Goal: Task Accomplishment & Management: Manage account settings

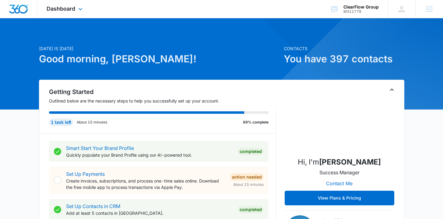
click at [85, 11] on div "Dashboard Apps Reputation Forms CRM Email Social Payments POS Content Ads Intel…" at bounding box center [65, 9] width 56 height 18
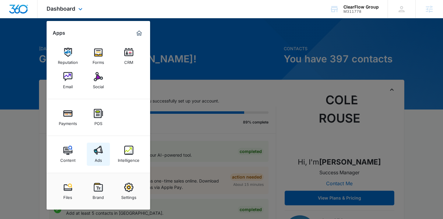
click at [101, 158] on div "Ads" at bounding box center [98, 159] width 7 height 8
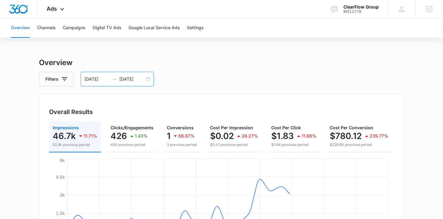
click at [112, 80] on icon "swap-right" at bounding box center [114, 79] width 5 height 5
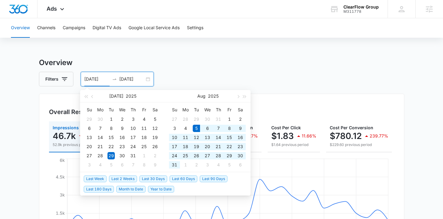
click at [149, 179] on span "Last 30 Days" at bounding box center [153, 178] width 28 height 7
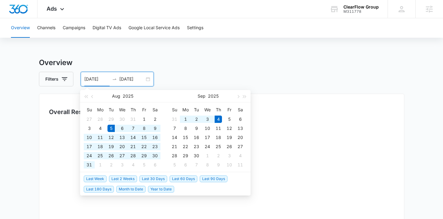
type input "08/05/2025"
type input "09/04/2025"
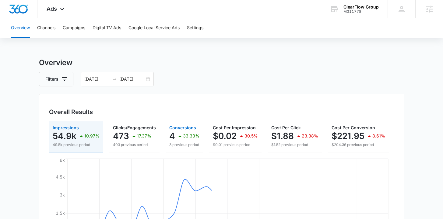
click at [181, 146] on p "3 previous period" at bounding box center [184, 144] width 30 height 5
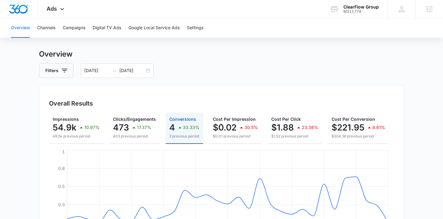
scroll to position [9, 0]
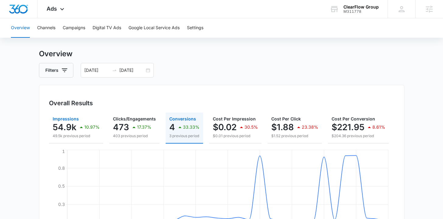
drag, startPoint x: 92, startPoint y: 129, endPoint x: 91, endPoint y: 121, distance: 7.6
click at [92, 129] on p "10.97%" at bounding box center [91, 127] width 15 height 4
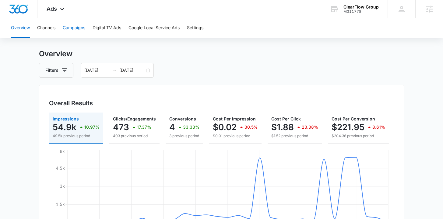
click at [77, 25] on button "Campaigns" at bounding box center [74, 27] width 23 height 19
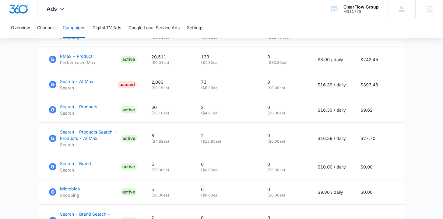
scroll to position [299, 0]
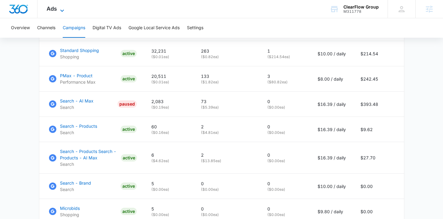
click at [60, 12] on icon at bounding box center [61, 10] width 7 height 7
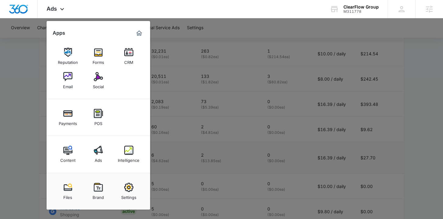
click at [68, 146] on img at bounding box center [67, 150] width 9 height 9
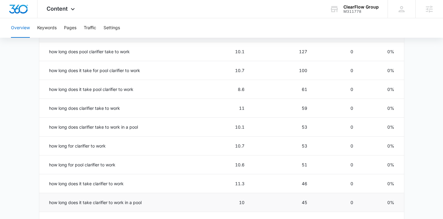
scroll to position [331, 0]
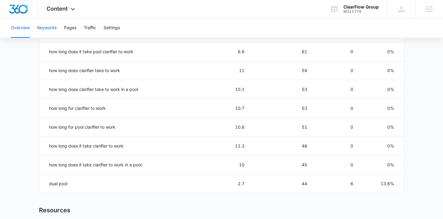
click at [55, 34] on button "Keywords" at bounding box center [46, 27] width 19 height 19
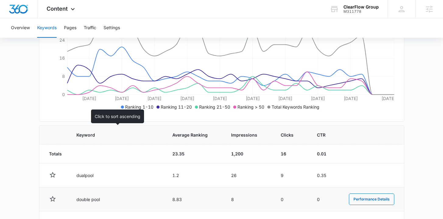
scroll to position [203, 0]
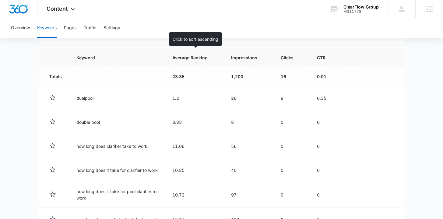
click at [202, 62] on th "Average Ranking" at bounding box center [194, 57] width 59 height 19
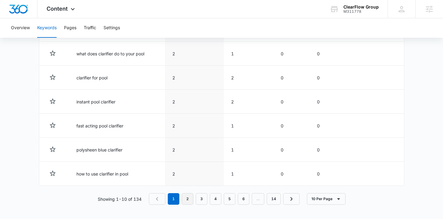
scroll to position [345, 0]
click at [328, 199] on button "10 Per Page" at bounding box center [326, 199] width 39 height 12
click at [320, 183] on button "100 Per Page" at bounding box center [331, 180] width 49 height 9
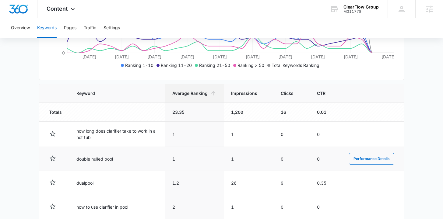
scroll to position [124, 0]
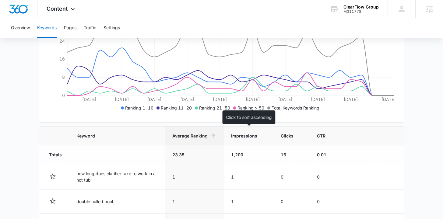
click at [236, 135] on span "Impressions" at bounding box center [244, 136] width 26 height 6
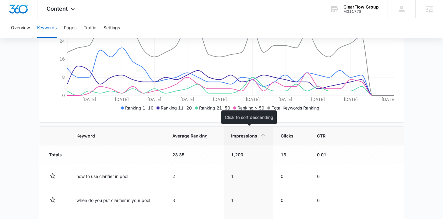
click at [245, 135] on span "Impressions" at bounding box center [244, 136] width 26 height 6
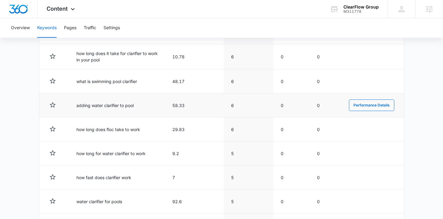
scroll to position [1114, 0]
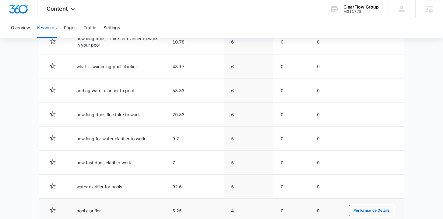
click at [104, 209] on td "pool clarifier" at bounding box center [117, 211] width 96 height 24
drag, startPoint x: 104, startPoint y: 209, endPoint x: 77, endPoint y: 211, distance: 27.2
click at [77, 211] on td "pool clarifier" at bounding box center [117, 211] width 96 height 24
copy td "pool clarifier"
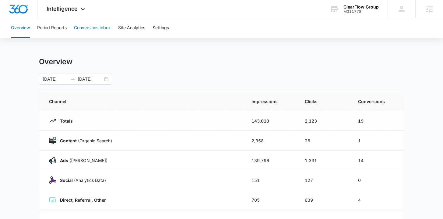
click at [81, 27] on button "Conversions Inbox" at bounding box center [92, 27] width 37 height 19
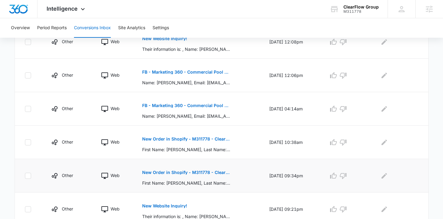
scroll to position [326, 0]
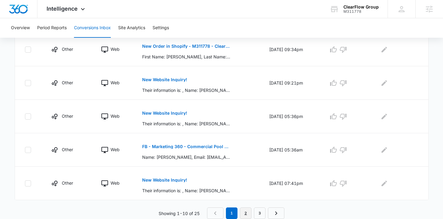
click at [246, 214] on link "2" at bounding box center [246, 213] width 12 height 12
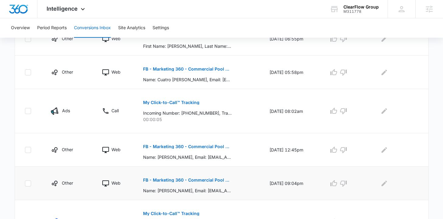
scroll to position [358, 0]
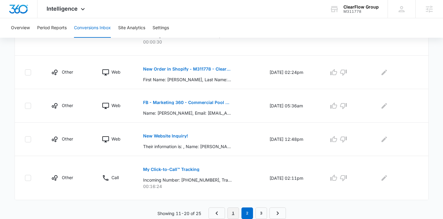
click at [234, 213] on link "1" at bounding box center [233, 213] width 12 height 12
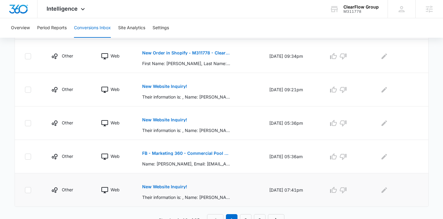
scroll to position [326, 0]
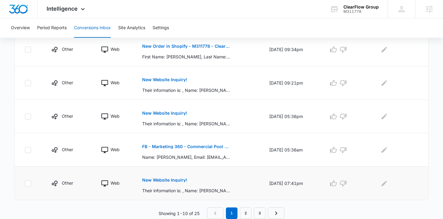
click at [165, 179] on p "New Website Inquiry!" at bounding box center [164, 180] width 45 height 4
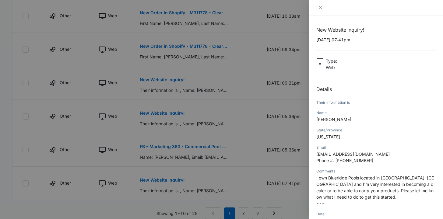
click at [256, 167] on div at bounding box center [221, 109] width 443 height 219
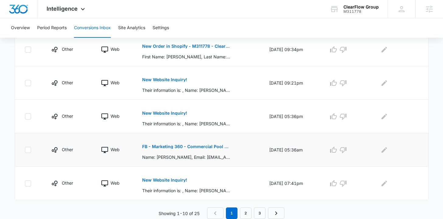
click at [189, 149] on button "FB - Marketing 360 - Commercial Pool Cleaning" at bounding box center [186, 146] width 89 height 15
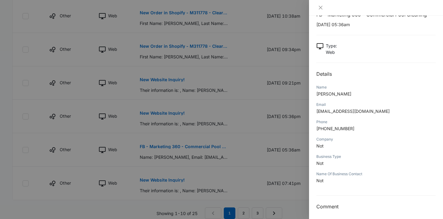
scroll to position [18, 0]
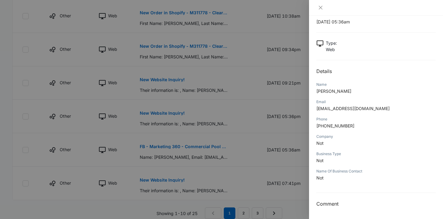
click at [221, 173] on div at bounding box center [221, 109] width 443 height 219
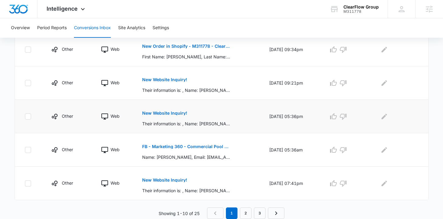
click at [170, 117] on button "New Website Inquiry!" at bounding box center [164, 113] width 45 height 15
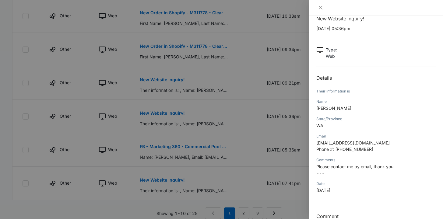
scroll to position [24, 0]
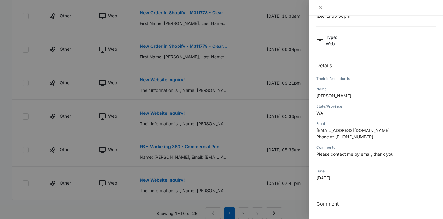
click at [262, 174] on div at bounding box center [221, 109] width 443 height 219
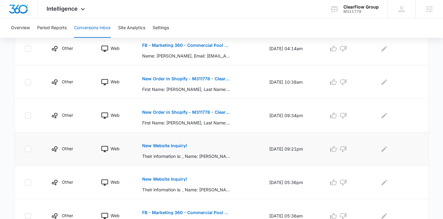
scroll to position [252, 0]
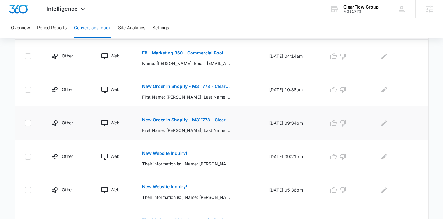
click at [185, 124] on button "New Order in Shopify - M311778 - ClearFlow Group" at bounding box center [186, 120] width 89 height 15
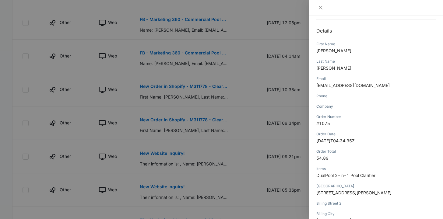
scroll to position [71, 0]
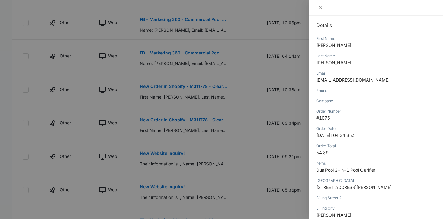
click at [223, 175] on div at bounding box center [221, 109] width 443 height 219
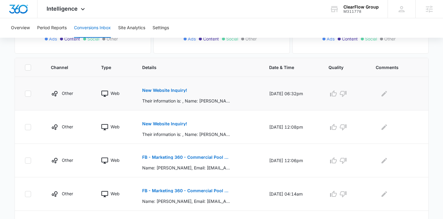
scroll to position [115, 0]
click at [165, 87] on button "New Website Inquiry!" at bounding box center [164, 90] width 45 height 15
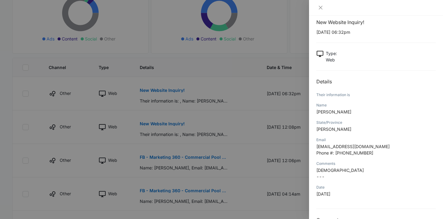
scroll to position [8, 0]
click at [208, 123] on div at bounding box center [221, 109] width 443 height 219
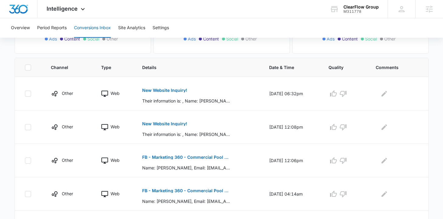
click at [168, 123] on p "New Website Inquiry!" at bounding box center [164, 124] width 45 height 4
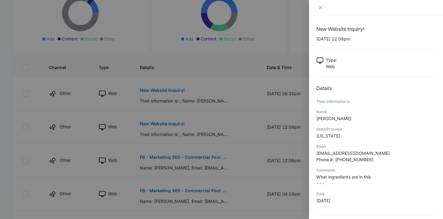
scroll to position [1, 0]
click at [182, 181] on div at bounding box center [221, 109] width 443 height 219
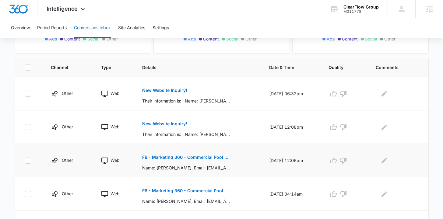
click at [187, 158] on p "FB - Marketing 360 - Commercial Pool Cleaning" at bounding box center [186, 157] width 89 height 4
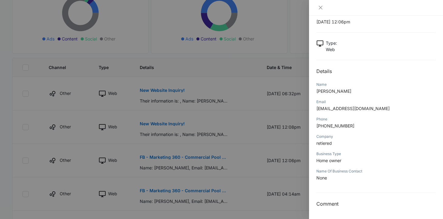
scroll to position [171, 0]
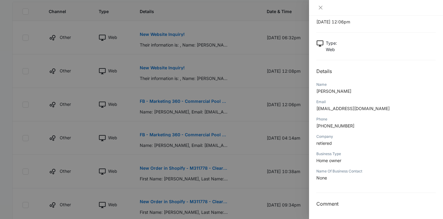
click at [214, 176] on div at bounding box center [221, 109] width 443 height 219
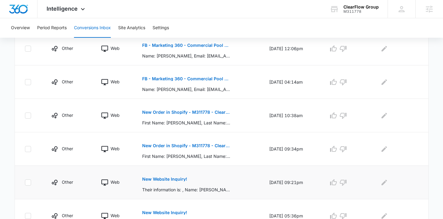
scroll to position [227, 0]
click at [193, 110] on p "New Order in Shopify - M311778 - ClearFlow Group" at bounding box center [186, 112] width 89 height 4
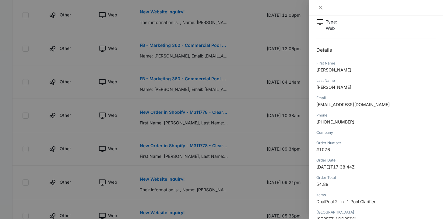
scroll to position [160, 0]
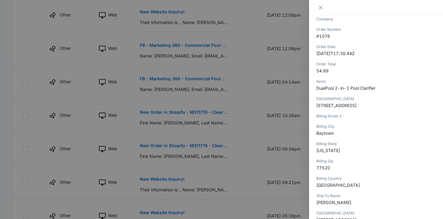
click at [222, 162] on div at bounding box center [221, 109] width 443 height 219
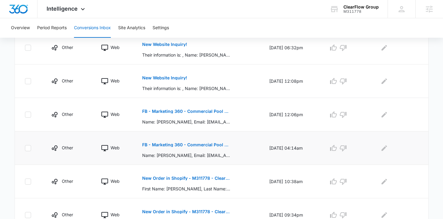
scroll to position [127, 0]
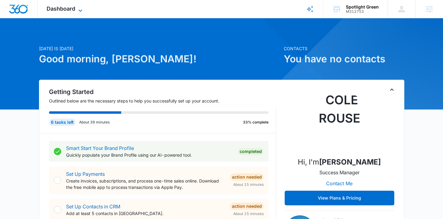
click at [63, 11] on span "Dashboard" at bounding box center [61, 8] width 29 height 6
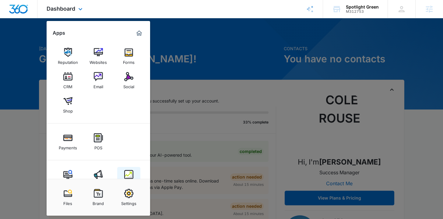
click at [131, 171] on img at bounding box center [128, 174] width 9 height 9
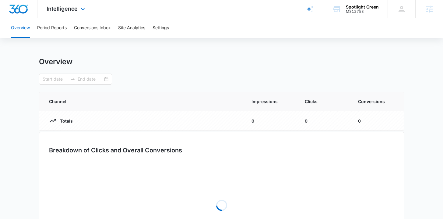
type input "07/05/2025"
type input "09/03/2025"
click at [162, 29] on button "Settings" at bounding box center [160, 27] width 16 height 19
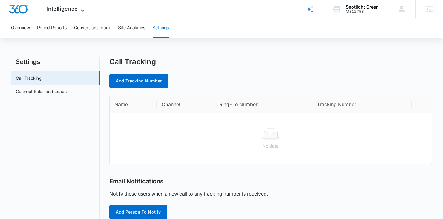
click at [79, 11] on icon at bounding box center [82, 10] width 7 height 7
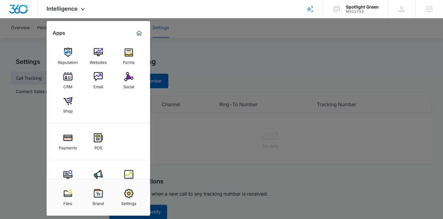
drag, startPoint x: 204, startPoint y: 45, endPoint x: 200, endPoint y: 42, distance: 4.5
click at [204, 45] on div at bounding box center [221, 109] width 443 height 219
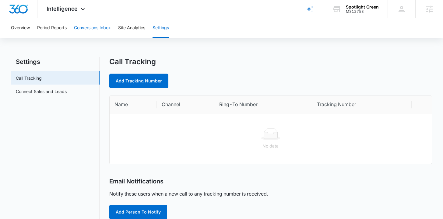
click at [81, 32] on button "Conversions Inbox" at bounding box center [92, 27] width 37 height 19
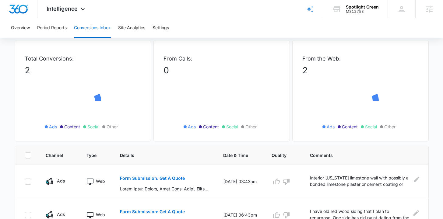
scroll to position [53, 0]
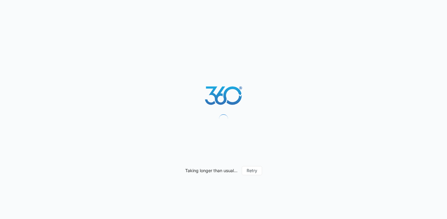
select select "52"
select select "US"
select select "America/[GEOGRAPHIC_DATA]"
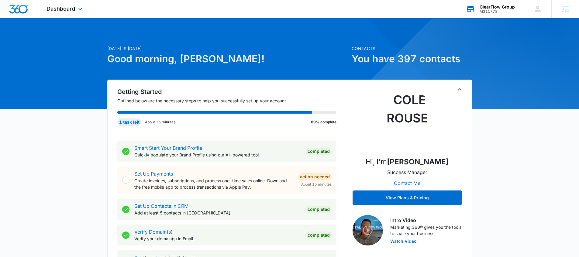
click at [497, 7] on div "ClearFlow Group" at bounding box center [497, 7] width 35 height 5
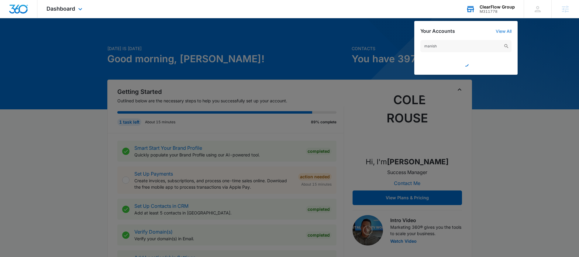
type input "manish"
click at [464, 53] on div "manish" at bounding box center [466, 54] width 103 height 41
drag, startPoint x: 494, startPoint y: 102, endPoint x: 498, endPoint y: 54, distance: 47.9
click at [495, 101] on div at bounding box center [289, 128] width 579 height 257
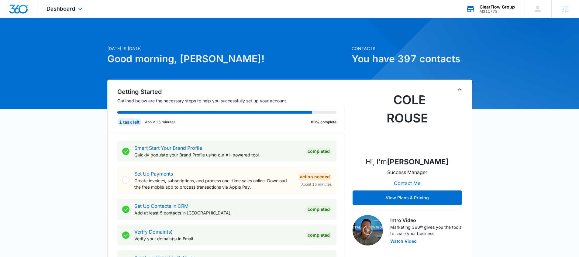
click at [493, 12] on div "M311778" at bounding box center [497, 11] width 35 height 4
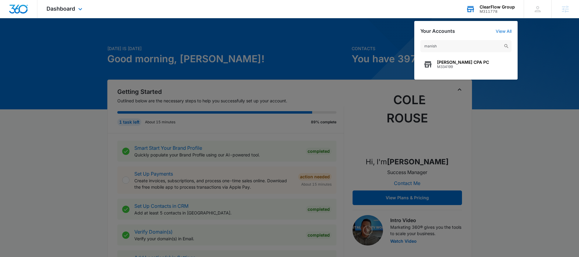
type input "manish"
click at [426, 74] on div "manish Manish Majithia CPA PC M334199" at bounding box center [466, 57] width 103 height 46
click at [435, 70] on div "Manish Majithia CPA PC M334199" at bounding box center [466, 64] width 91 height 18
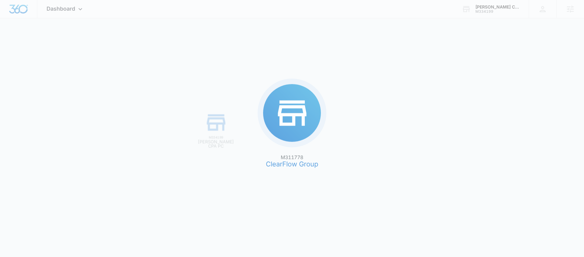
click at [73, 12] on div "M311778 ClearFlow Group M334199 Manish Majithia CPA PC" at bounding box center [292, 128] width 584 height 257
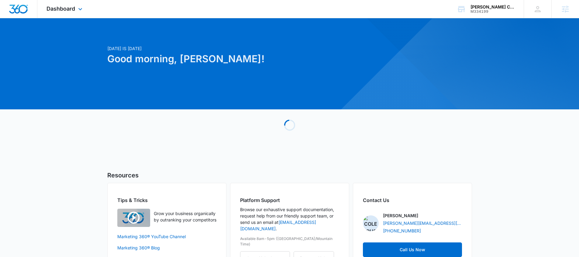
click at [69, 14] on div "Dashboard Apps Reputation Websites Forms CRM Email Social Payments POS Content …" at bounding box center [65, 9] width 56 height 18
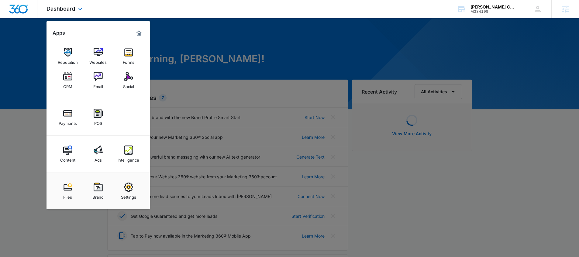
drag, startPoint x: 96, startPoint y: 53, endPoint x: 85, endPoint y: 36, distance: 20.7
click at [125, 193] on div "Settings" at bounding box center [128, 196] width 15 height 8
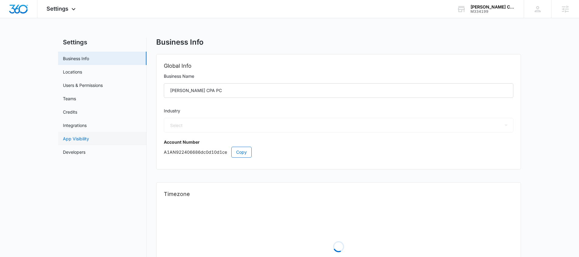
click at [89, 136] on link "App Visibility" at bounding box center [76, 139] width 26 height 6
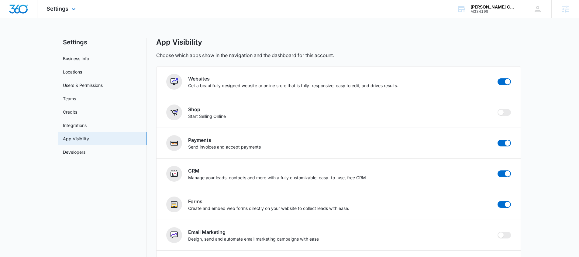
click at [53, 13] on div "Settings Apps Reputation Websites Forms CRM Email Social Payments POS Content A…" at bounding box center [61, 9] width 49 height 18
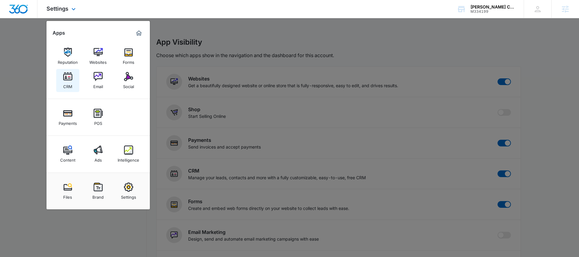
click at [72, 79] on img at bounding box center [67, 76] width 9 height 9
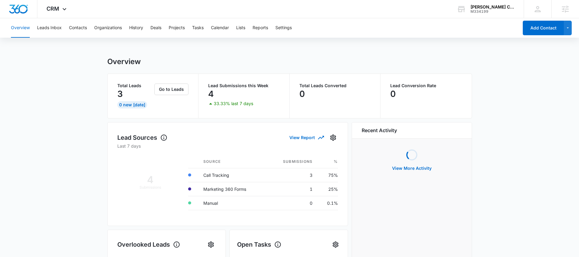
click at [231, 27] on div "Overview Leads Inbox Contacts Organizations History Deals Projects Tasks Calend…" at bounding box center [263, 27] width 512 height 19
click at [225, 27] on button "Calendar" at bounding box center [220, 27] width 18 height 19
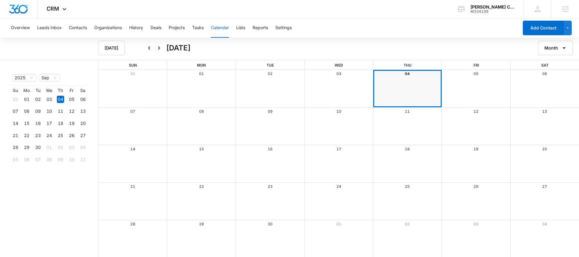
click at [380, 88] on div "Month View" at bounding box center [407, 88] width 69 height 37
click at [180, 126] on div "Month View" at bounding box center [201, 126] width 69 height 37
click at [208, 112] on div "08" at bounding box center [201, 112] width 69 height 8
click at [424, 88] on div "Month View" at bounding box center [407, 88] width 69 height 37
click at [410, 77] on div "04" at bounding box center [407, 74] width 69 height 8
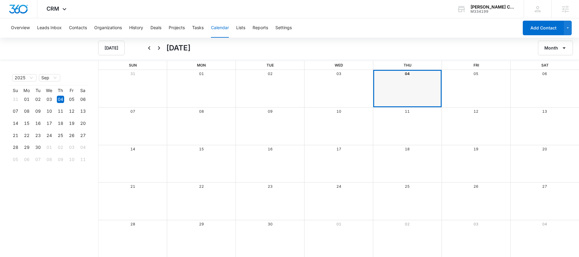
click at [338, 90] on div "Month View" at bounding box center [338, 88] width 69 height 37
click at [152, 49] on icon "Back" at bounding box center [149, 47] width 7 height 7
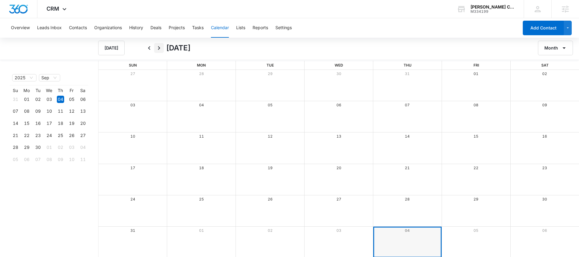
click at [156, 50] on icon "Next" at bounding box center [158, 47] width 7 height 7
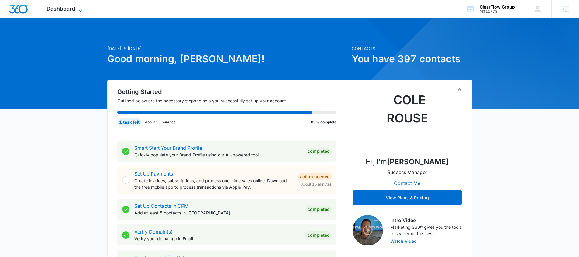
click at [81, 12] on icon at bounding box center [80, 10] width 7 height 7
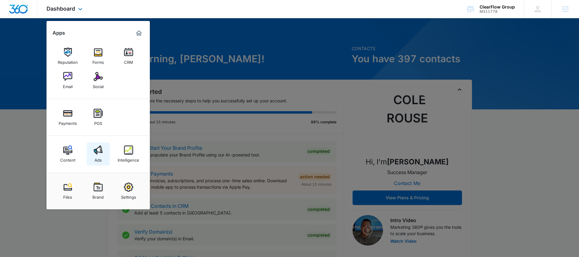
click at [96, 159] on div "Ads" at bounding box center [98, 159] width 7 height 8
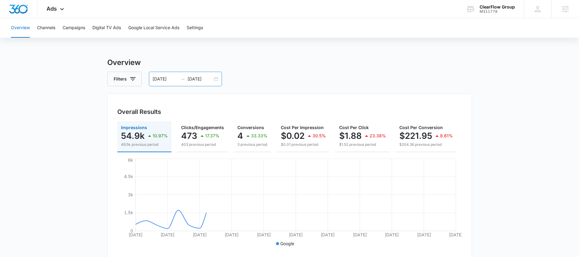
click at [193, 82] on input "09/04/2025" at bounding box center [200, 79] width 25 height 7
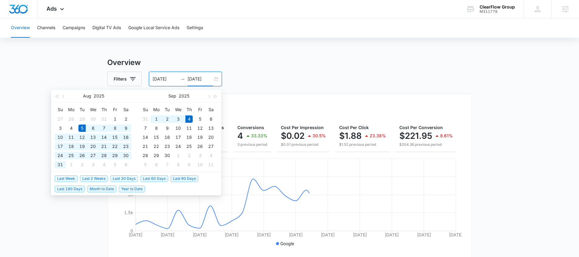
type input "09/04/2025"
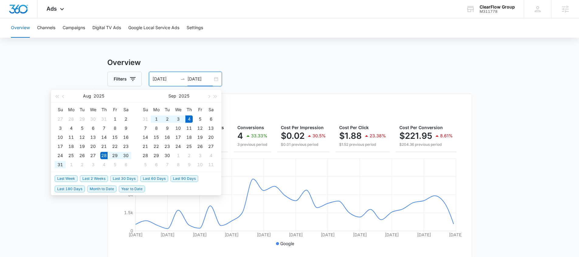
click at [76, 177] on span "Last Week" at bounding box center [66, 178] width 23 height 7
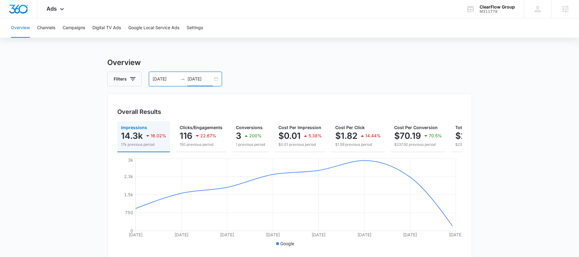
click at [176, 79] on input "08/28/2025" at bounding box center [165, 79] width 25 height 7
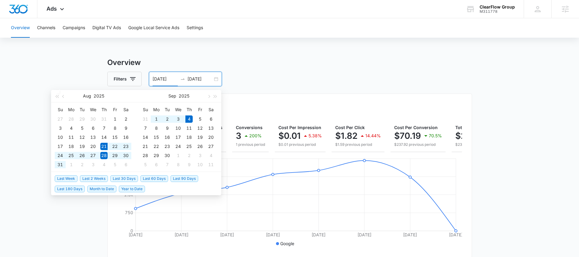
click at [107, 179] on span "Last 2 Weeks" at bounding box center [94, 178] width 28 height 7
type input "08/21/2025"
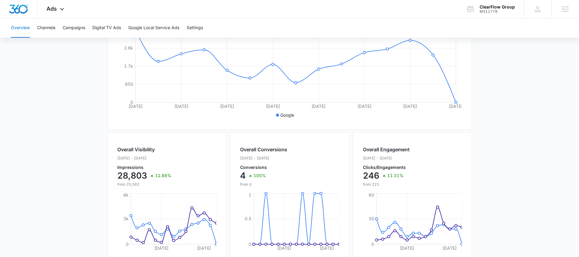
scroll to position [241, 0]
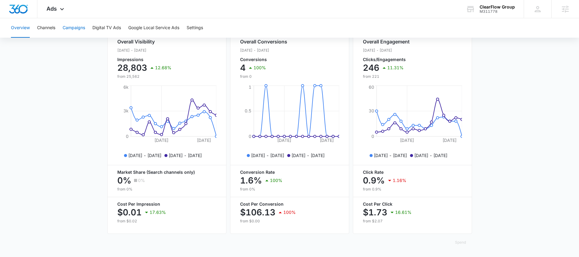
click at [77, 25] on button "Campaigns" at bounding box center [74, 27] width 23 height 19
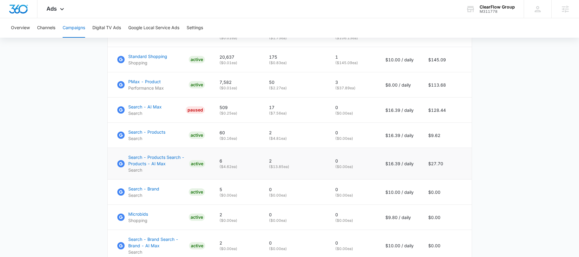
scroll to position [299, 0]
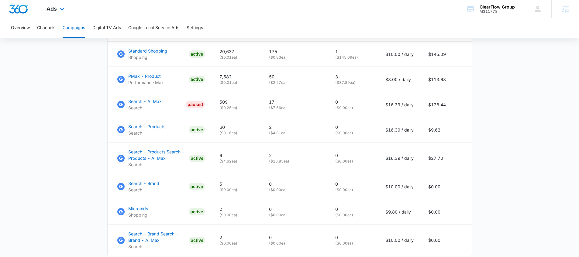
click at [66, 15] on div "Ads Apps Reputation Forms CRM Email Social Payments POS Content Ads Intelligenc…" at bounding box center [55, 9] width 37 height 18
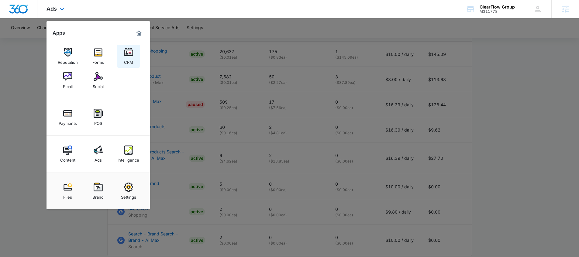
click at [124, 60] on div "CRM" at bounding box center [128, 61] width 9 height 8
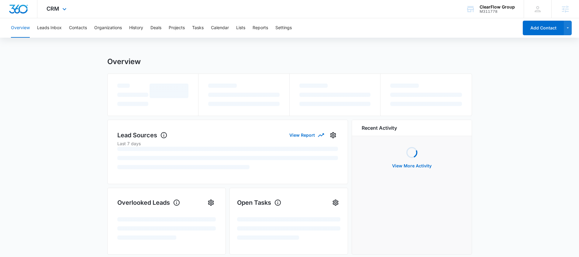
click at [68, 11] on div "CRM Apps Reputation Forms CRM Email Social Payments POS Content Ads Intelligenc…" at bounding box center [57, 9] width 40 height 18
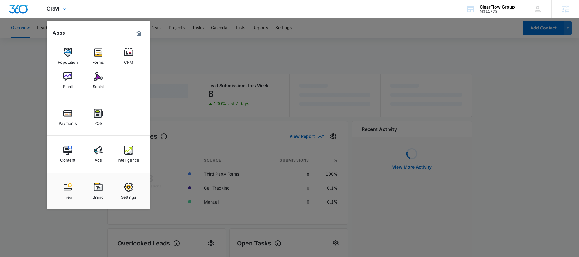
drag, startPoint x: 128, startPoint y: 187, endPoint x: 130, endPoint y: 179, distance: 8.7
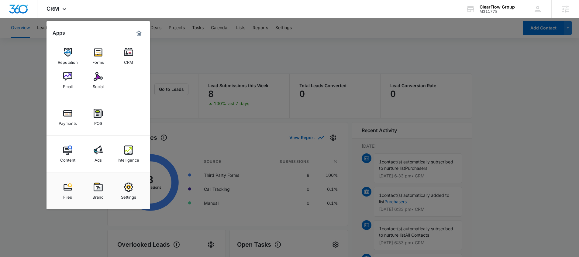
click at [241, 69] on div at bounding box center [289, 128] width 579 height 257
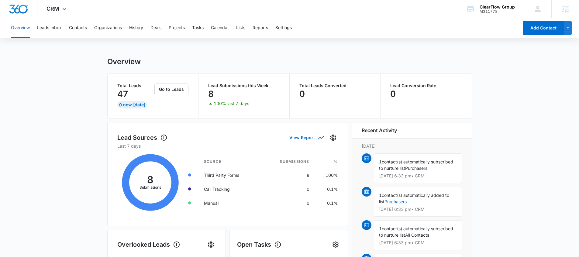
click at [65, 13] on div "CRM Apps Reputation Forms CRM Email Social Payments POS Content Ads Intelligenc…" at bounding box center [57, 9] width 40 height 18
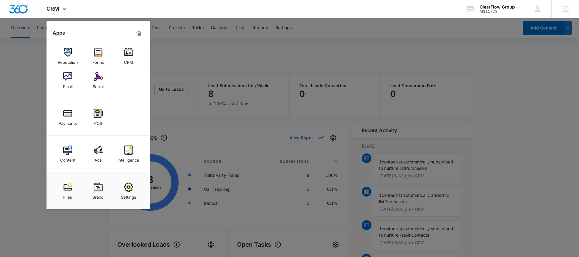
click at [181, 57] on div at bounding box center [289, 128] width 579 height 257
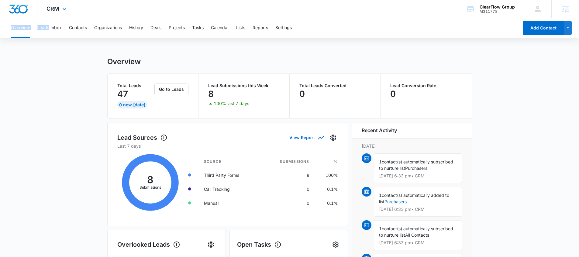
drag, startPoint x: 8, startPoint y: 22, endPoint x: 49, endPoint y: 18, distance: 41.5
click at [49, 29] on div "Overview Leads Inbox Contacts Organizations History Deals Projects Tasks Calend…" at bounding box center [263, 27] width 512 height 19
click at [58, 10] on span "CRM" at bounding box center [53, 8] width 13 height 6
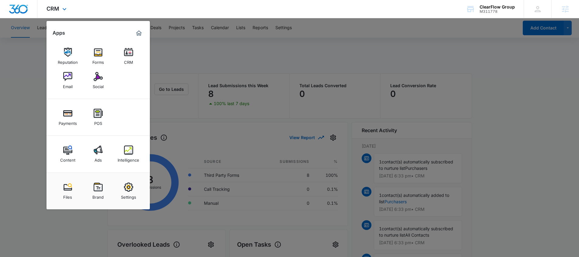
click at [25, 10] on img "Dashboard" at bounding box center [18, 9] width 19 height 9
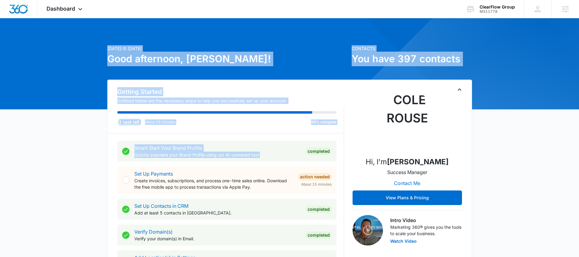
drag, startPoint x: 94, startPoint y: 45, endPoint x: 187, endPoint y: 170, distance: 155.6
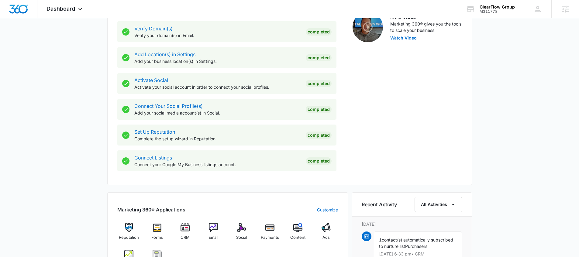
scroll to position [207, 0]
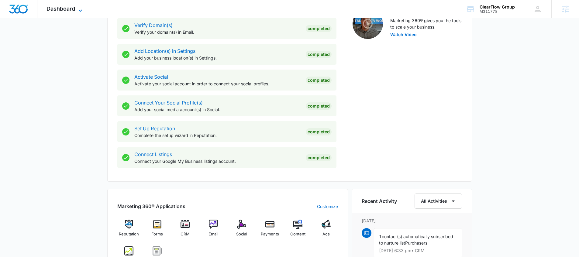
click at [80, 10] on icon at bounding box center [80, 10] width 7 height 7
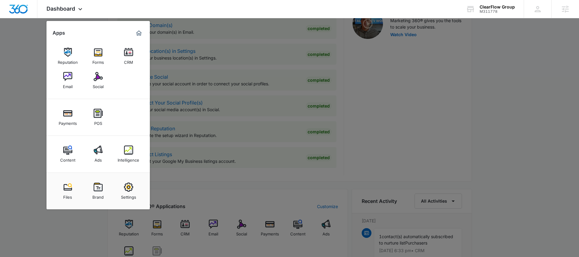
click at [37, 39] on div at bounding box center [289, 128] width 579 height 257
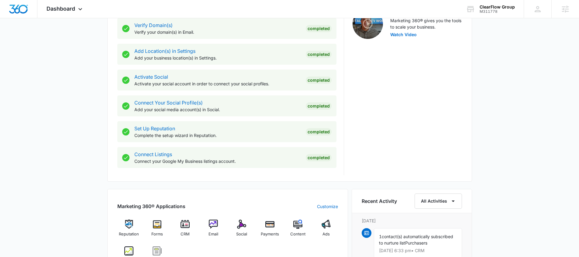
scroll to position [260, 0]
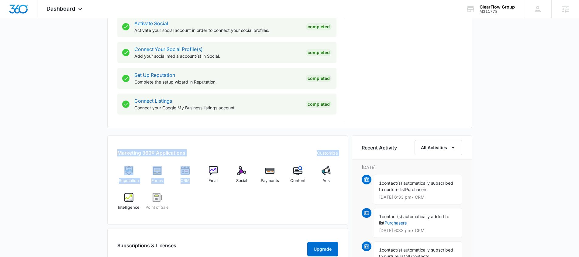
drag, startPoint x: 137, startPoint y: 155, endPoint x: 188, endPoint y: 200, distance: 67.7
click at [188, 200] on div "Today is Thursday, September 4th Good afternoon, Cole! Contacts You have 397 co…" at bounding box center [289, 107] width 579 height 684
click at [183, 172] on img at bounding box center [185, 170] width 9 height 9
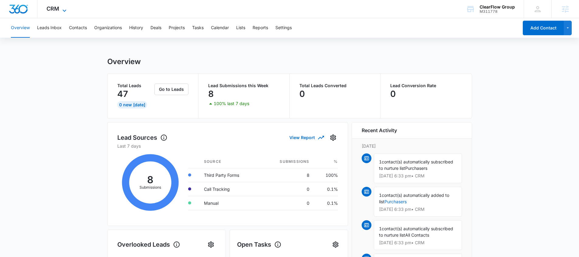
click at [62, 11] on icon at bounding box center [64, 10] width 7 height 7
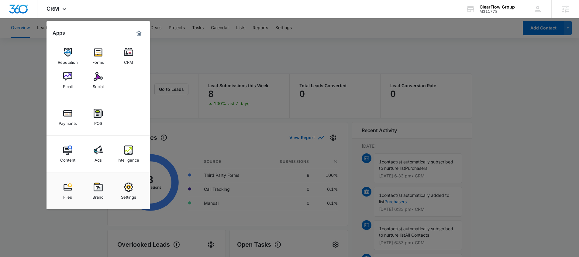
click at [169, 53] on div at bounding box center [289, 128] width 579 height 257
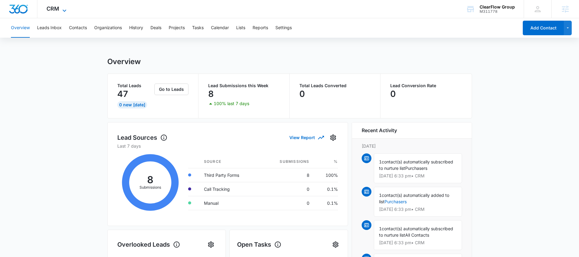
click at [62, 9] on icon at bounding box center [64, 10] width 7 height 7
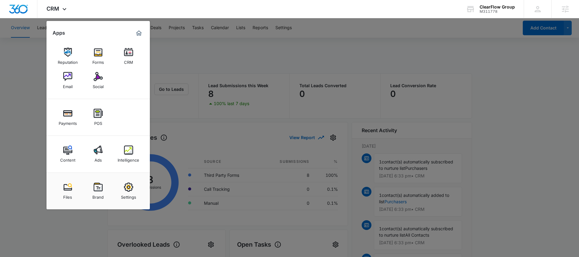
click at [197, 60] on div at bounding box center [289, 128] width 579 height 257
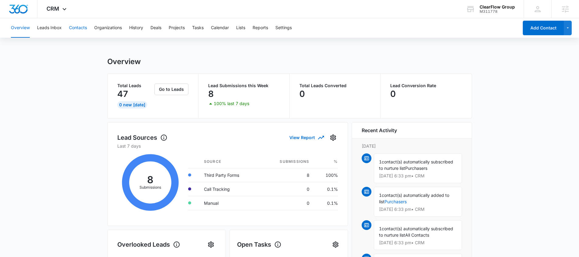
click at [75, 25] on button "Contacts" at bounding box center [78, 27] width 18 height 19
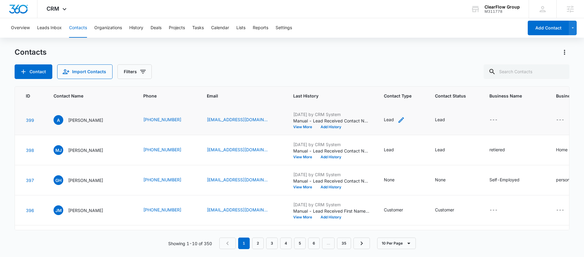
scroll to position [0, 20]
click at [398, 121] on icon "Contact Type - Lead - Select to Edit Field" at bounding box center [400, 119] width 5 height 5
click at [400, 80] on div at bounding box center [398, 81] width 10 height 10
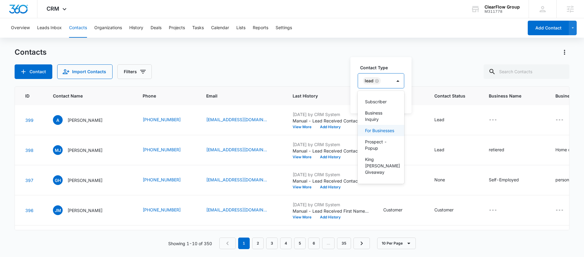
scroll to position [41, 0]
click at [442, 64] on div "Contact Import Contacts Filters" at bounding box center [292, 71] width 555 height 15
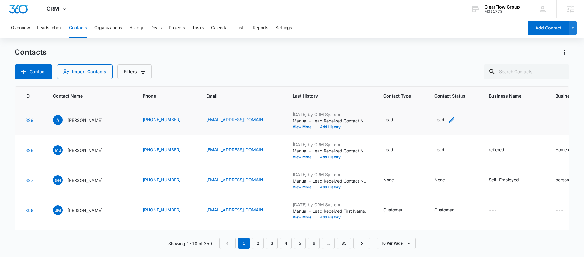
click at [448, 120] on icon "Contact Status - Lead - Select to Edit Field" at bounding box center [451, 119] width 7 height 7
click at [445, 80] on div at bounding box center [449, 81] width 10 height 10
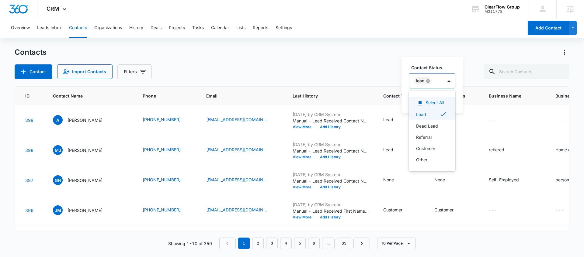
click at [478, 51] on div "Contacts" at bounding box center [292, 52] width 555 height 10
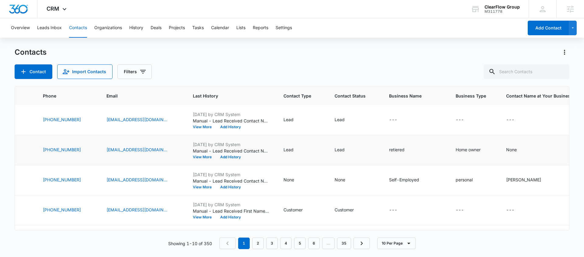
scroll to position [0, 124]
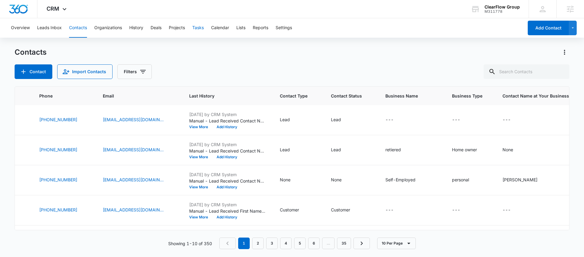
click at [201, 31] on button "Tasks" at bounding box center [198, 27] width 12 height 19
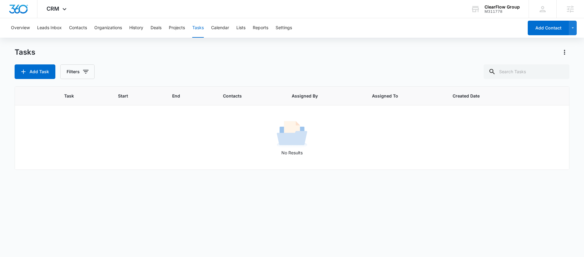
drag, startPoint x: 249, startPoint y: 53, endPoint x: 250, endPoint y: 61, distance: 8.3
click at [249, 53] on div "Tasks" at bounding box center [292, 52] width 555 height 10
click at [239, 34] on button "Lists" at bounding box center [240, 27] width 9 height 19
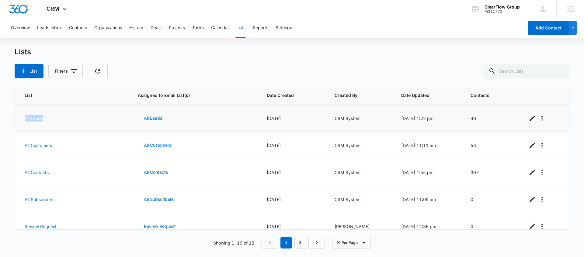
drag, startPoint x: 19, startPoint y: 118, endPoint x: 56, endPoint y: 120, distance: 36.5
click at [56, 120] on td "All Leads" at bounding box center [73, 118] width 116 height 27
drag, startPoint x: 20, startPoint y: 148, endPoint x: 56, endPoint y: 148, distance: 36.2
click at [56, 148] on td "All Customers" at bounding box center [73, 145] width 116 height 27
drag, startPoint x: 25, startPoint y: 167, endPoint x: 29, endPoint y: 191, distance: 24.7
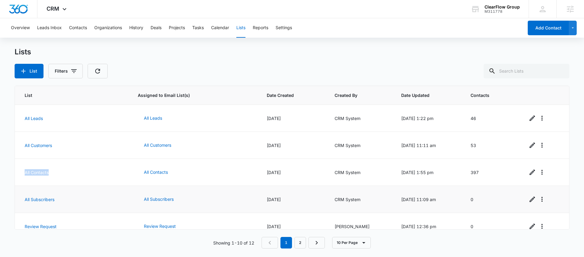
click at [51, 174] on td "All Contacts" at bounding box center [73, 172] width 116 height 27
drag, startPoint x: 31, startPoint y: 194, endPoint x: 65, endPoint y: 194, distance: 34.4
click at [65, 194] on td "All Subscribers" at bounding box center [73, 199] width 116 height 27
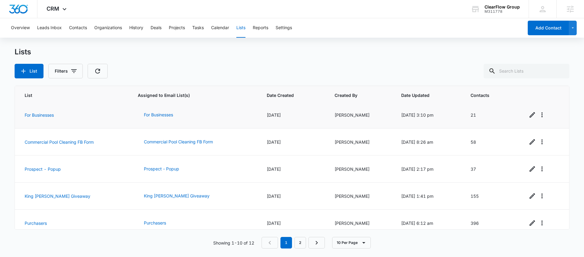
scroll to position [135, 0]
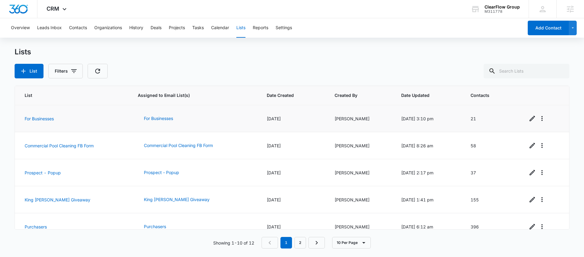
drag, startPoint x: 18, startPoint y: 124, endPoint x: 65, endPoint y: 118, distance: 47.6
click at [65, 118] on td "For Businesses" at bounding box center [73, 118] width 116 height 27
drag, startPoint x: 22, startPoint y: 115, endPoint x: 68, endPoint y: 128, distance: 48.3
click at [70, 126] on td "For Businesses" at bounding box center [73, 118] width 116 height 27
drag, startPoint x: 19, startPoint y: 144, endPoint x: 25, endPoint y: 124, distance: 21.0
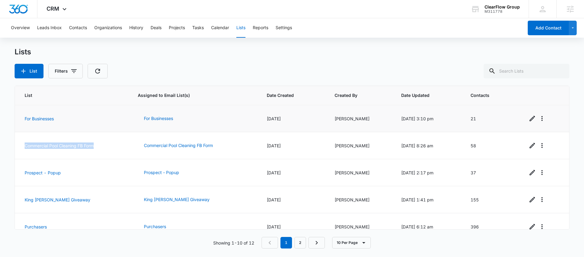
click at [125, 149] on td "Commercial Pool Cleaning FB Form" at bounding box center [73, 145] width 116 height 27
drag, startPoint x: 18, startPoint y: 116, endPoint x: 62, endPoint y: 118, distance: 44.2
click at [82, 115] on td "For Businesses" at bounding box center [73, 118] width 116 height 27
drag, startPoint x: 23, startPoint y: 138, endPoint x: 74, endPoint y: 137, distance: 50.8
click at [76, 138] on td "Commercial Pool Cleaning FB Form" at bounding box center [73, 145] width 116 height 27
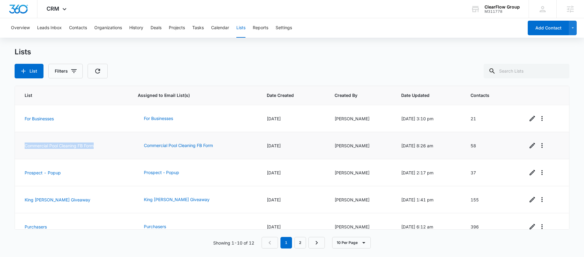
drag, startPoint x: 17, startPoint y: 139, endPoint x: 109, endPoint y: 147, distance: 92.2
click at [109, 147] on td "Commercial Pool Cleaning FB Form" at bounding box center [73, 145] width 116 height 27
drag, startPoint x: 486, startPoint y: 144, endPoint x: 467, endPoint y: 146, distance: 19.0
click at [467, 146] on td "58" at bounding box center [491, 145] width 57 height 27
drag, startPoint x: 470, startPoint y: 118, endPoint x: 466, endPoint y: 119, distance: 3.4
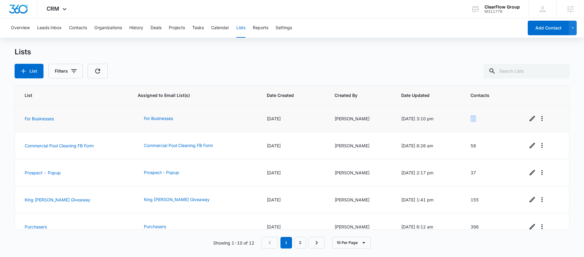
click at [466, 119] on td "21" at bounding box center [491, 118] width 57 height 27
drag, startPoint x: 481, startPoint y: 141, endPoint x: 467, endPoint y: 141, distance: 14.0
click at [467, 141] on td "58" at bounding box center [491, 145] width 57 height 27
drag, startPoint x: 475, startPoint y: 146, endPoint x: 474, endPoint y: 142, distance: 4.1
click at [467, 145] on td "58" at bounding box center [491, 145] width 57 height 27
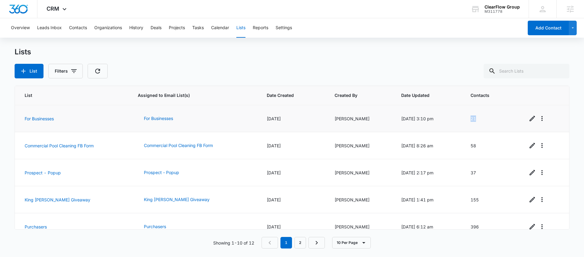
drag, startPoint x: 466, startPoint y: 118, endPoint x: 472, endPoint y: 120, distance: 6.2
click at [466, 117] on td "21" at bounding box center [491, 118] width 57 height 27
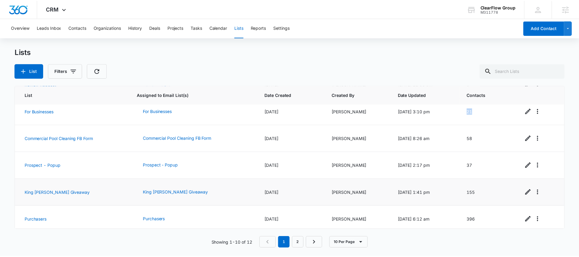
scroll to position [146, 0]
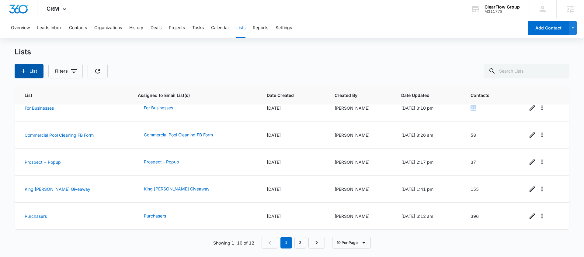
click at [29, 73] on button "List" at bounding box center [29, 71] width 29 height 15
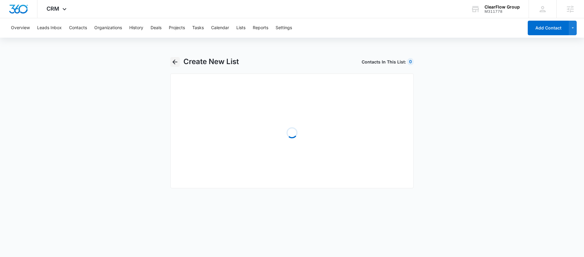
select select "31"
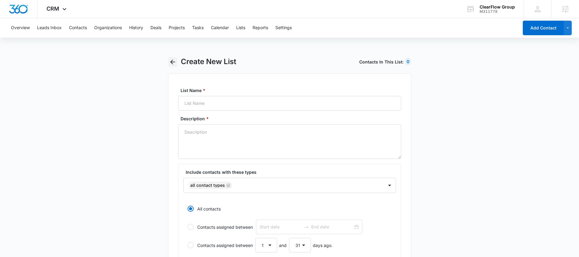
click at [177, 63] on div "Create New List Contacts In This List : 0" at bounding box center [289, 65] width 243 height 16
click at [175, 65] on icon "button" at bounding box center [172, 61] width 7 height 7
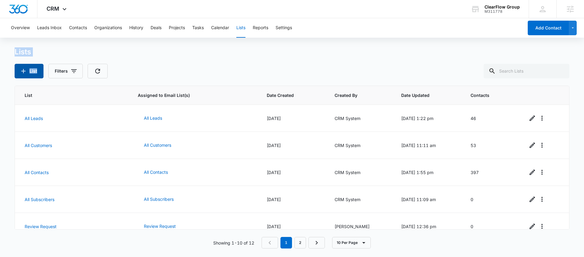
drag, startPoint x: 16, startPoint y: 55, endPoint x: 42, endPoint y: 75, distance: 32.3
click at [43, 76] on main "Lists List Filters List Assigned to Email List(s) Date Created Created By Date …" at bounding box center [292, 151] width 584 height 209
click at [36, 73] on button "List" at bounding box center [29, 71] width 29 height 15
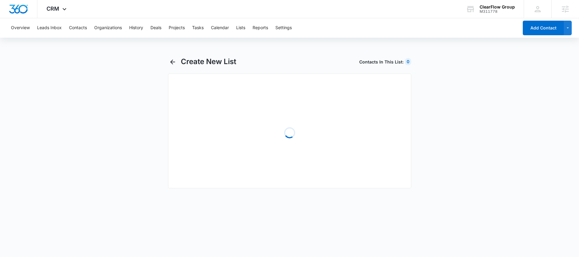
select select "31"
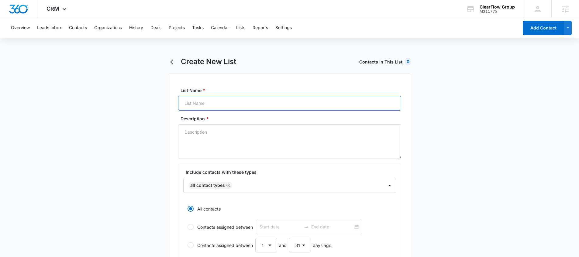
click at [217, 105] on input "List Name *" at bounding box center [289, 103] width 223 height 15
type input "[PERSON_NAME] B2B"
click at [219, 146] on textarea "Description *" at bounding box center [289, 141] width 223 height 35
drag, startPoint x: 226, startPoint y: 107, endPoint x: 180, endPoint y: 108, distance: 45.9
click at [180, 108] on input "[PERSON_NAME] B2B" at bounding box center [289, 103] width 223 height 15
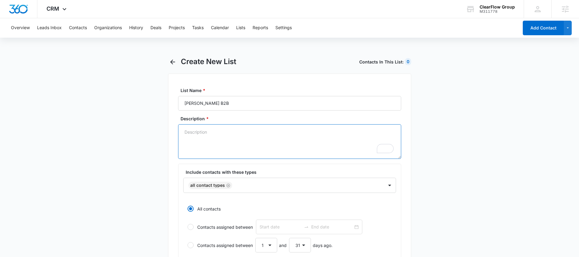
click at [201, 139] on textarea "Description *" at bounding box center [289, 141] width 223 height 35
paste textarea "[PERSON_NAME] B2B"
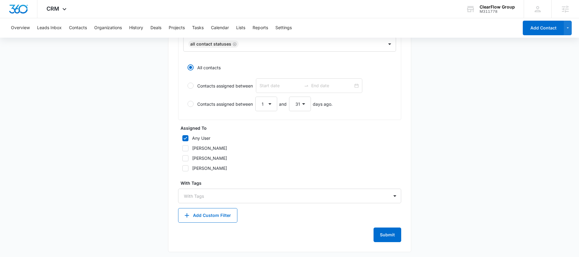
scroll to position [246, 0]
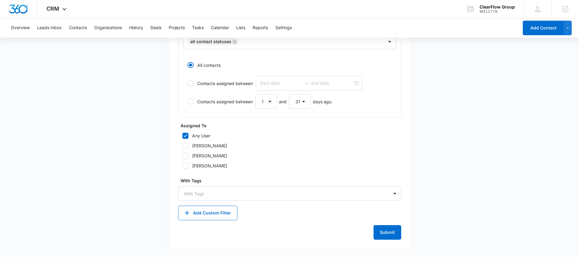
type textarea "[PERSON_NAME] B2B"
drag, startPoint x: 180, startPoint y: 126, endPoint x: 215, endPoint y: 126, distance: 35.0
click at [215, 126] on div "Assigned To Any User Delia Van Heukelem Sam Shammah Terry Hanna" at bounding box center [289, 148] width 223 height 50
drag, startPoint x: 329, startPoint y: 239, endPoint x: 363, endPoint y: 238, distance: 34.1
click at [329, 239] on div "Submit" at bounding box center [289, 232] width 223 height 15
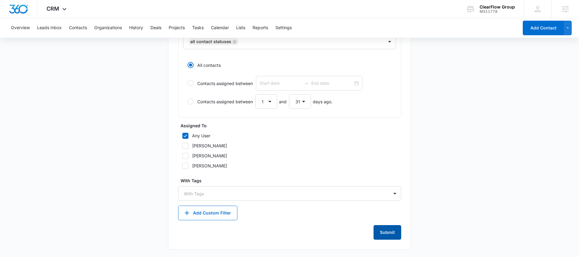
drag, startPoint x: 383, startPoint y: 231, endPoint x: 460, endPoint y: 144, distance: 116.0
click at [460, 143] on main "Create New List Contacts In This List : 0 List Name * Sam B2B Description * Sam…" at bounding box center [289, 34] width 579 height 447
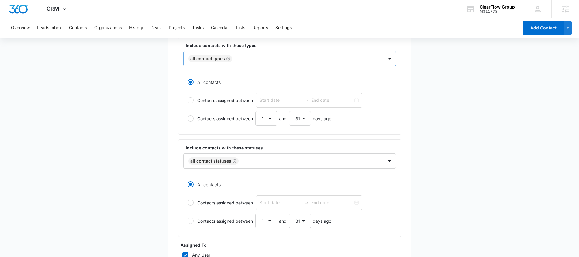
click at [227, 60] on icon "Remove All Contact Types" at bounding box center [229, 59] width 4 height 4
click at [233, 160] on icon "Remove All Contact Statuses" at bounding box center [235, 160] width 4 height 5
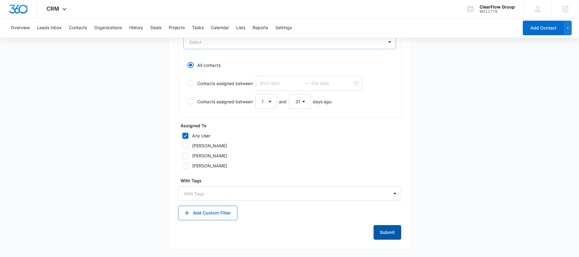
click at [378, 230] on button "Submit" at bounding box center [388, 232] width 28 height 15
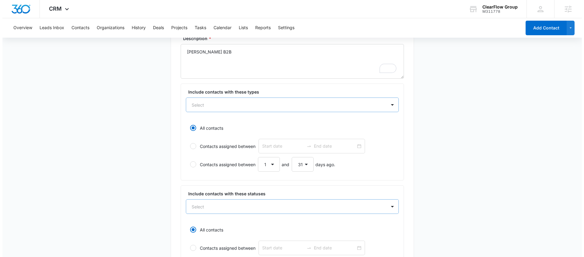
scroll to position [0, 0]
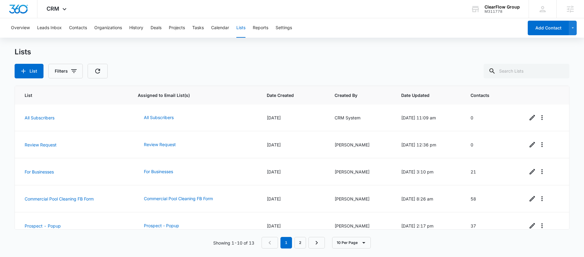
scroll to position [146, 0]
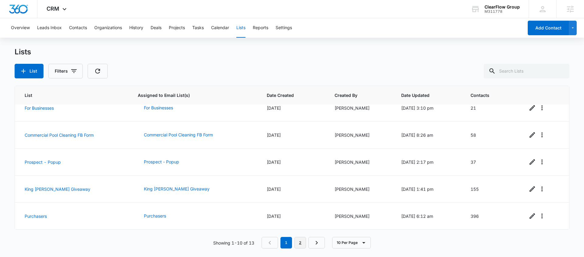
click at [299, 241] on link "2" at bounding box center [300, 243] width 12 height 12
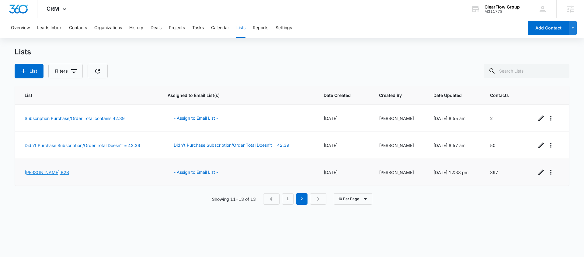
click at [40, 173] on link "[PERSON_NAME] B2B" at bounding box center [47, 172] width 44 height 5
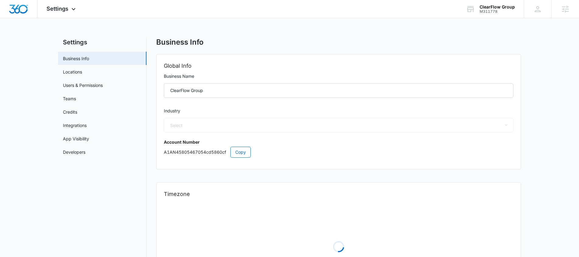
select select "45"
select select "US"
select select "America/[GEOGRAPHIC_DATA]"
click at [81, 83] on link "Users & Permissions" at bounding box center [83, 85] width 40 height 6
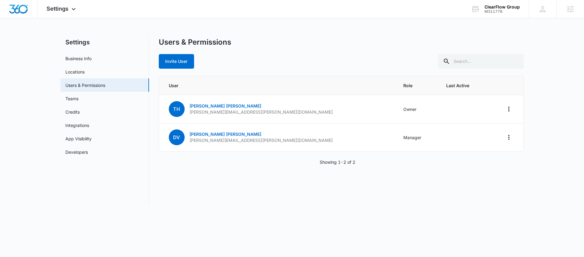
click at [238, 58] on div "Invite User" at bounding box center [341, 61] width 365 height 15
click at [178, 60] on button "Invite User" at bounding box center [176, 61] width 35 height 15
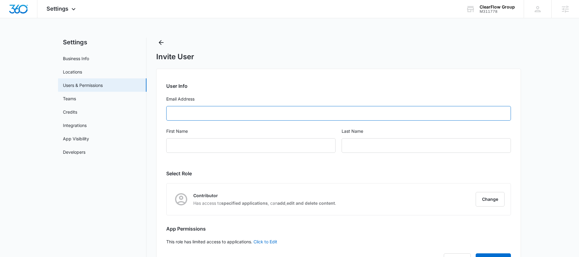
click at [213, 114] on input "Email Address" at bounding box center [338, 113] width 345 height 15
type input "S"
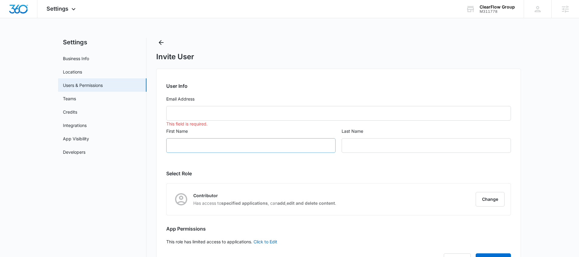
drag, startPoint x: 205, startPoint y: 154, endPoint x: 206, endPoint y: 148, distance: 6.2
click at [205, 154] on div "First Name" at bounding box center [250, 144] width 169 height 32
click at [206, 148] on input "First Name" at bounding box center [250, 145] width 169 height 15
type input "Sam"
click at [364, 147] on input "text" at bounding box center [426, 145] width 169 height 15
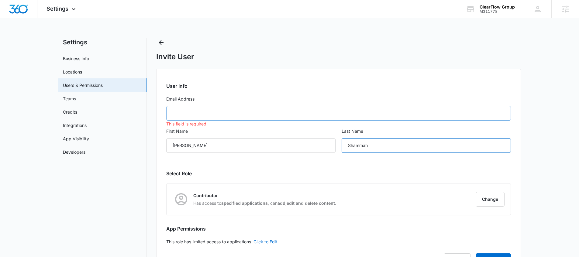
type input "Shammah"
click at [275, 115] on input "Email Address" at bounding box center [338, 113] width 345 height 15
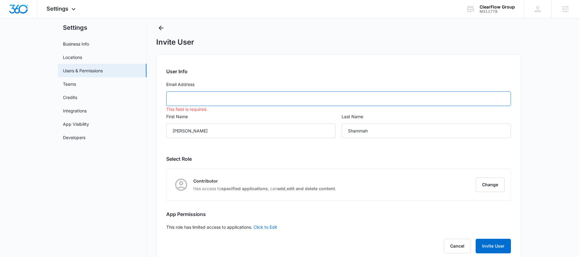
scroll to position [28, 0]
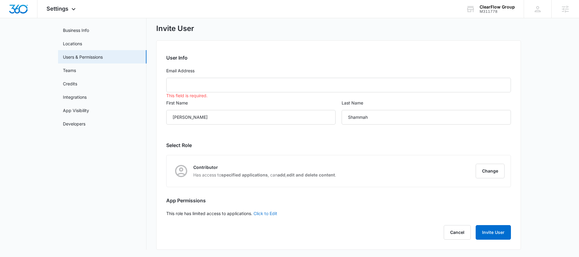
click at [279, 215] on div "User Info Email Address This field is required. First Name Sam Last Name Shamma…" at bounding box center [338, 145] width 365 height 210
click at [276, 214] on link "Click to Edit" at bounding box center [266, 213] width 24 height 5
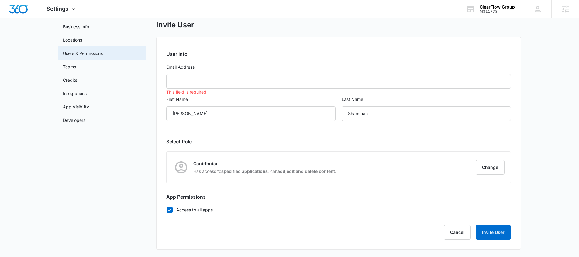
click at [164, 210] on div "User Info Email Address This field is required. First Name Sam Last Name Shamma…" at bounding box center [338, 143] width 365 height 213
click at [168, 210] on icon at bounding box center [170, 210] width 4 height 3
click at [167, 210] on input "Access to all apps" at bounding box center [166, 210] width 0 height 0
checkbox input "false"
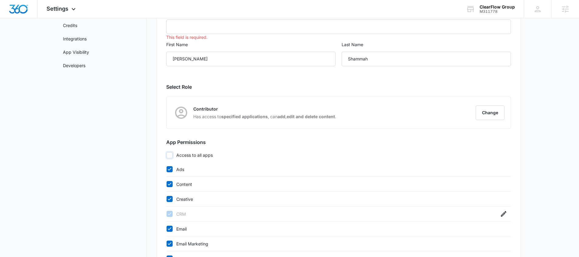
scroll to position [157, 0]
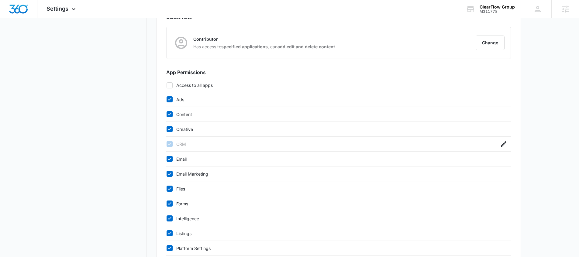
click at [169, 97] on label "Ads" at bounding box center [332, 99] width 333 height 6
click at [167, 99] on input "Ads" at bounding box center [166, 99] width 0 height 0
checkbox input "false"
click at [172, 111] on label "Content" at bounding box center [332, 114] width 333 height 6
click at [167, 114] on input "Content" at bounding box center [166, 114] width 0 height 0
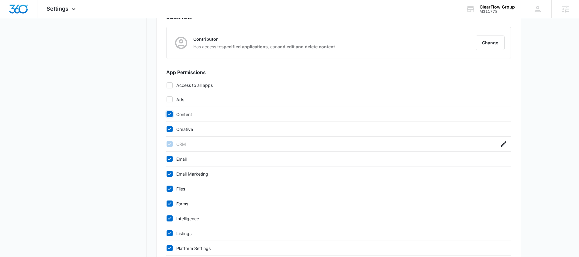
checkbox input "false"
click at [170, 130] on icon at bounding box center [169, 129] width 5 height 5
click at [167, 130] on input "Creative" at bounding box center [166, 129] width 0 height 0
checkbox input "false"
drag, startPoint x: 168, startPoint y: 160, endPoint x: 171, endPoint y: 169, distance: 9.8
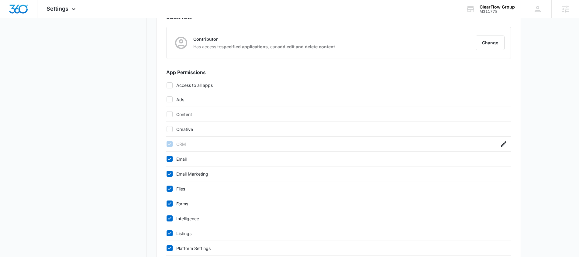
click at [169, 160] on icon at bounding box center [170, 159] width 4 height 3
click at [167, 159] on input "Email" at bounding box center [166, 159] width 0 height 0
checkbox input "false"
click at [171, 174] on icon at bounding box center [169, 173] width 5 height 5
click at [167, 174] on input "Email Marketing" at bounding box center [166, 174] width 0 height 0
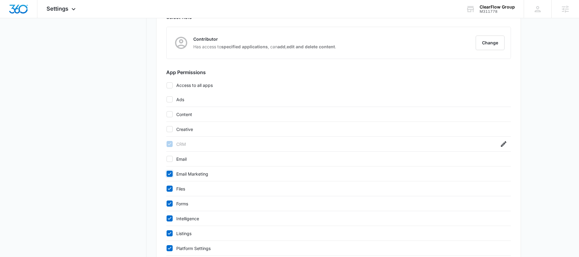
checkbox input "false"
click at [172, 192] on label "Files" at bounding box center [332, 189] width 333 height 6
click at [167, 189] on input "Files" at bounding box center [166, 189] width 0 height 0
checkbox input "false"
click at [171, 207] on div "Forms" at bounding box center [338, 203] width 345 height 15
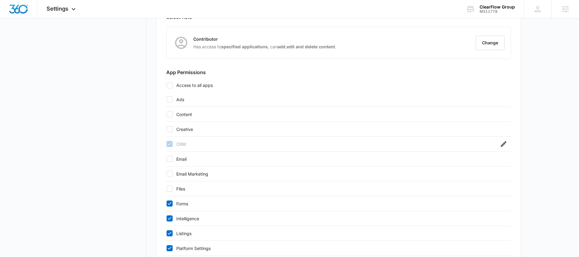
click at [169, 216] on icon at bounding box center [169, 218] width 5 height 5
click at [167, 219] on input "Intelligence" at bounding box center [166, 219] width 0 height 0
checkbox input "false"
click at [169, 204] on icon at bounding box center [169, 203] width 5 height 5
click at [167, 204] on input "Forms" at bounding box center [166, 204] width 0 height 0
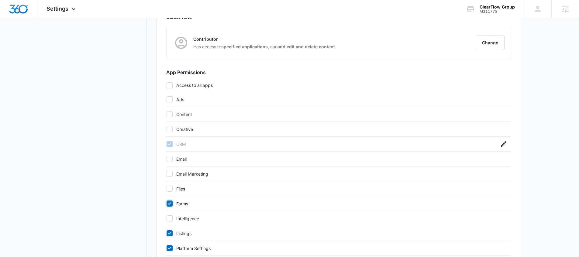
checkbox input "false"
click at [170, 237] on div "Listings" at bounding box center [338, 233] width 345 height 15
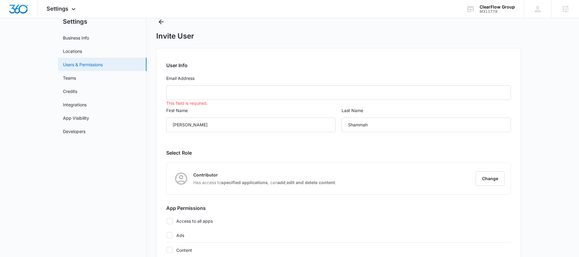
scroll to position [0, 0]
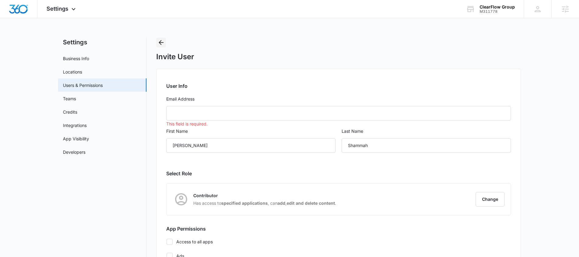
click at [161, 45] on icon "Back" at bounding box center [161, 42] width 7 height 7
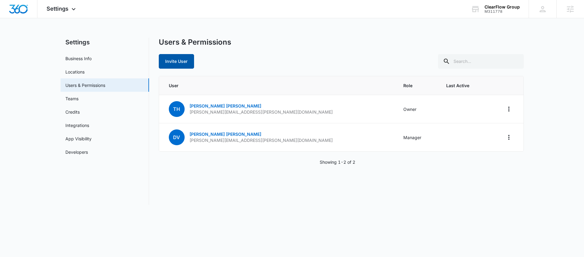
click at [171, 59] on button "Invite User" at bounding box center [176, 61] width 35 height 15
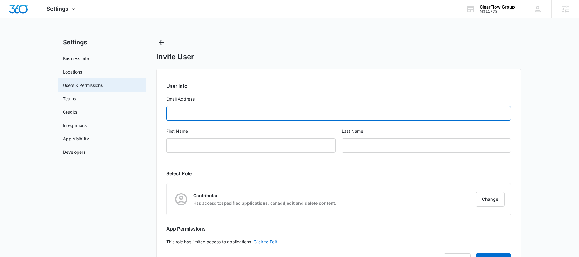
click at [187, 118] on input "Email Address" at bounding box center [338, 113] width 345 height 15
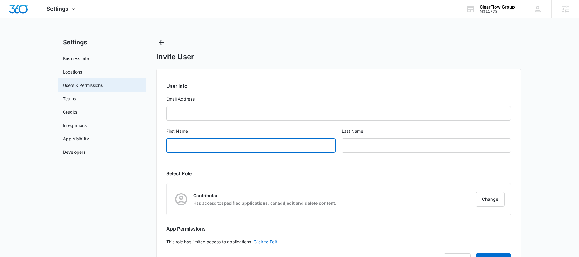
click at [186, 144] on input "First Name" at bounding box center [250, 145] width 169 height 15
click at [269, 244] on link "Click to Edit" at bounding box center [266, 241] width 24 height 5
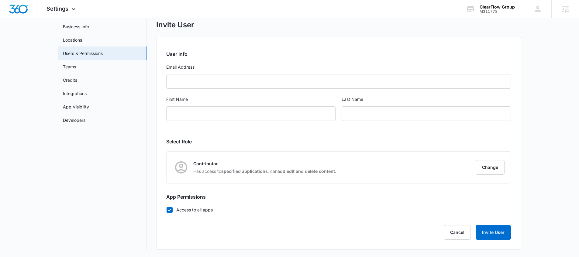
click at [170, 211] on icon at bounding box center [169, 209] width 5 height 5
click at [167, 210] on input "Access to all apps" at bounding box center [166, 210] width 0 height 0
checkbox input "false"
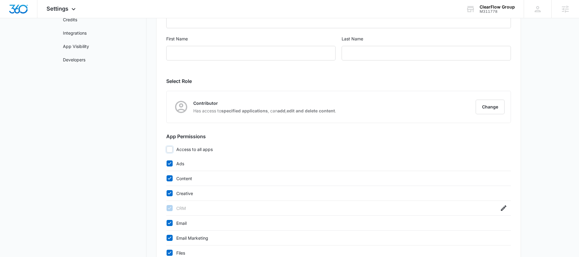
scroll to position [158, 0]
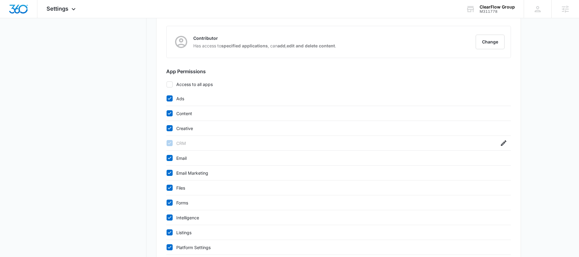
click at [170, 100] on icon at bounding box center [169, 98] width 5 height 5
click at [167, 99] on input "Ads" at bounding box center [166, 99] width 0 height 0
checkbox input "false"
click at [170, 112] on icon at bounding box center [169, 113] width 5 height 5
click at [167, 113] on input "Content" at bounding box center [166, 113] width 0 height 0
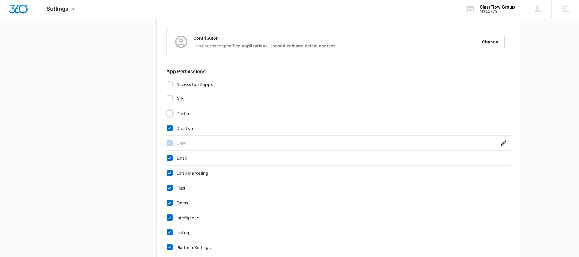
checkbox input "false"
click at [169, 128] on icon at bounding box center [169, 128] width 5 height 5
click at [167, 128] on input "Creative" at bounding box center [166, 128] width 0 height 0
checkbox input "false"
click at [171, 160] on icon at bounding box center [169, 157] width 5 height 5
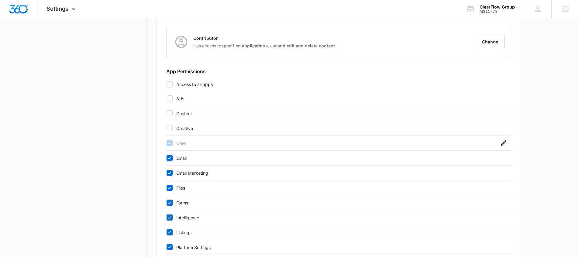
click at [167, 158] on input "Email" at bounding box center [166, 158] width 0 height 0
checkbox input "false"
click at [171, 174] on icon at bounding box center [169, 172] width 5 height 5
click at [167, 173] on input "Email Marketing" at bounding box center [166, 173] width 0 height 0
checkbox input "false"
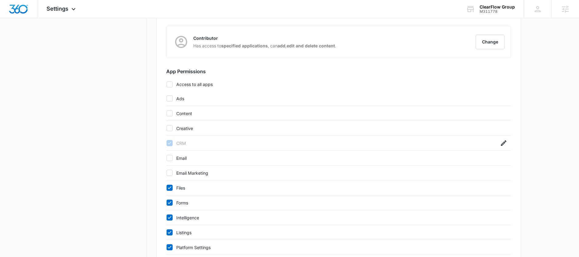
click at [171, 189] on icon at bounding box center [169, 187] width 5 height 5
click at [167, 188] on input "Files" at bounding box center [166, 188] width 0 height 0
checkbox input "false"
click at [170, 202] on icon at bounding box center [170, 202] width 4 height 3
click at [167, 203] on input "Forms" at bounding box center [166, 203] width 0 height 0
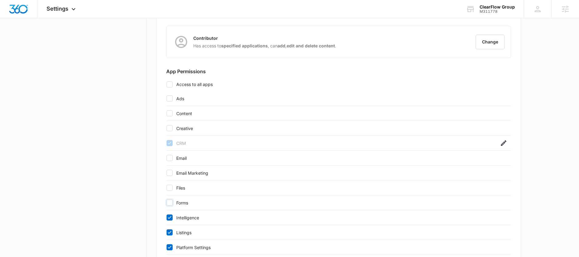
checkbox input "false"
click at [171, 217] on icon at bounding box center [169, 217] width 5 height 5
click at [167, 218] on input "Intelligence" at bounding box center [166, 218] width 0 height 0
checkbox input "false"
click at [169, 232] on icon at bounding box center [169, 232] width 5 height 5
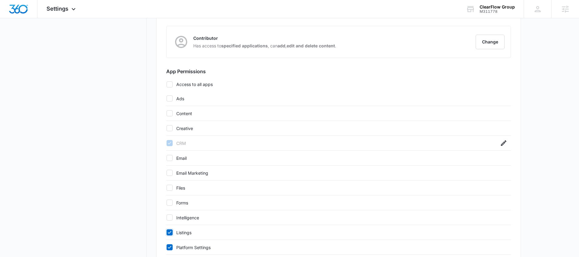
click at [167, 233] on input "Listings" at bounding box center [166, 233] width 0 height 0
checkbox input "false"
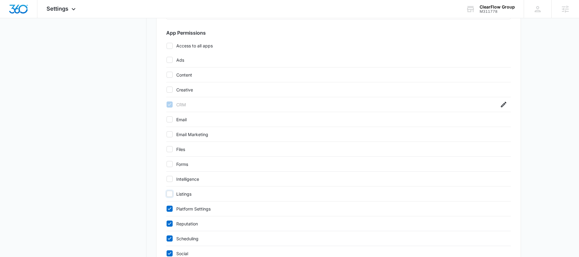
scroll to position [208, 0]
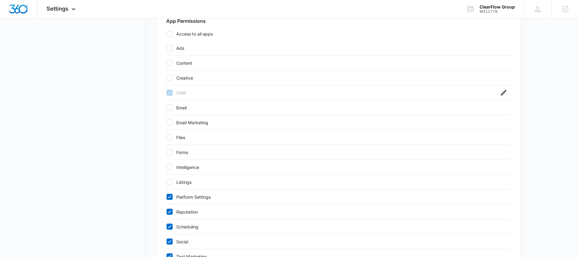
click at [169, 198] on icon at bounding box center [170, 197] width 4 height 3
click at [167, 197] on input "Platform Settings" at bounding box center [166, 197] width 0 height 0
checkbox input "false"
click at [170, 213] on icon at bounding box center [169, 211] width 5 height 5
click at [167, 212] on input "Reputation" at bounding box center [166, 212] width 0 height 0
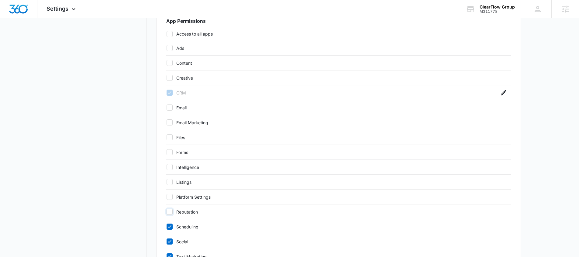
checkbox input "false"
click at [170, 225] on div "Scheduling" at bounding box center [338, 227] width 345 height 15
drag, startPoint x: 170, startPoint y: 225, endPoint x: 171, endPoint y: 233, distance: 7.8
click at [170, 225] on icon at bounding box center [169, 226] width 5 height 5
click at [167, 227] on input "Scheduling" at bounding box center [166, 227] width 0 height 0
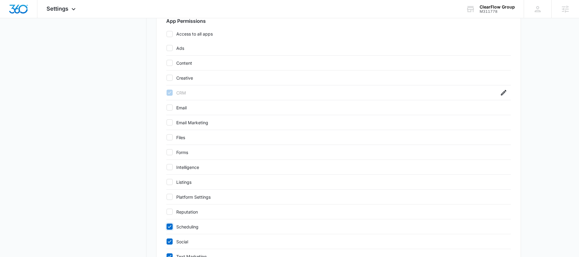
checkbox input "false"
click at [171, 245] on label "Social" at bounding box center [332, 242] width 333 height 6
click at [167, 242] on input "Social" at bounding box center [166, 242] width 0 height 0
checkbox input "false"
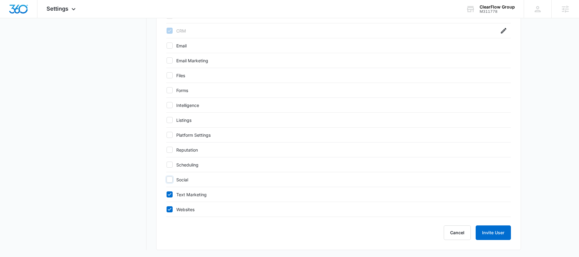
scroll to position [270, 0]
click at [167, 195] on icon at bounding box center [169, 194] width 5 height 5
click at [167, 195] on input "Text Marketing" at bounding box center [166, 194] width 0 height 0
checkbox input "false"
click at [168, 209] on icon at bounding box center [169, 209] width 5 height 5
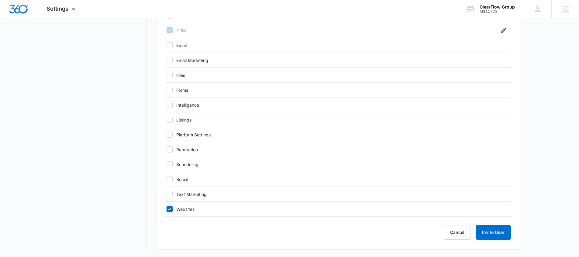
click at [167, 209] on input "Websites" at bounding box center [166, 209] width 0 height 0
checkbox input "false"
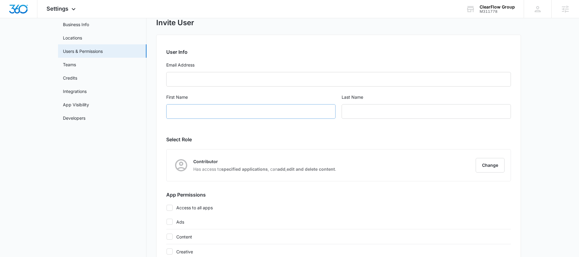
scroll to position [0, 0]
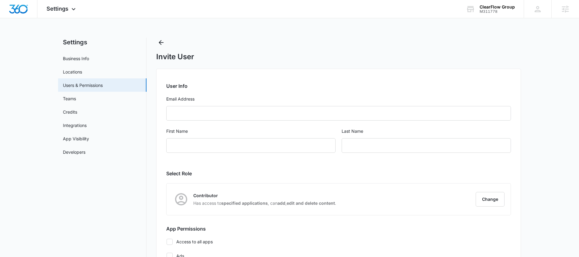
drag, startPoint x: 159, startPoint y: 57, endPoint x: 235, endPoint y: 135, distance: 109.3
click at [209, 145] on input "First Name" at bounding box center [250, 145] width 169 height 15
type input "Sam"
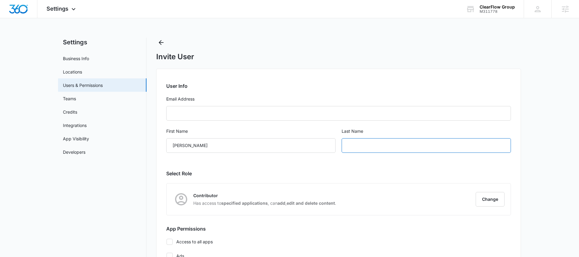
click at [353, 151] on input "text" at bounding box center [426, 145] width 169 height 15
type input "Shammah"
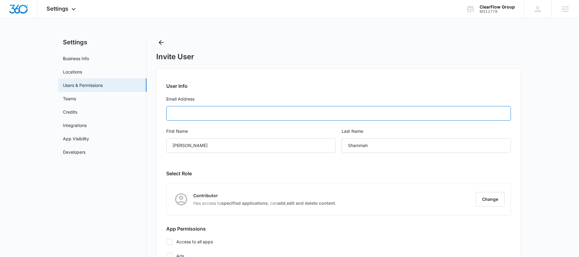
click at [187, 114] on input "Email Address" at bounding box center [338, 113] width 345 height 15
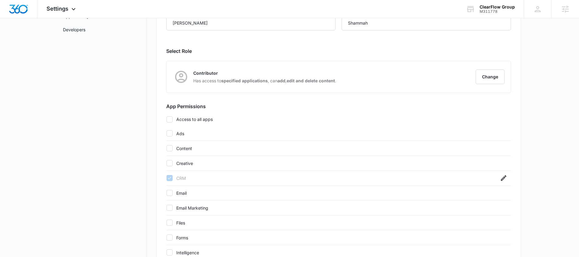
scroll to position [270, 0]
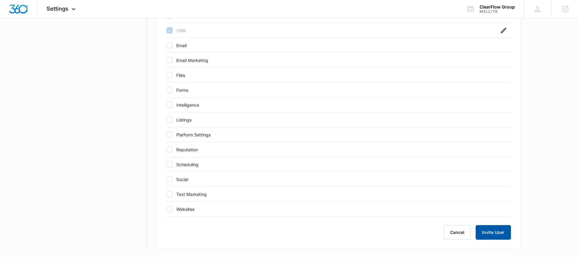
type input "sam@clearerbydesign.com"
click at [500, 233] on button "Invite User" at bounding box center [493, 232] width 35 height 15
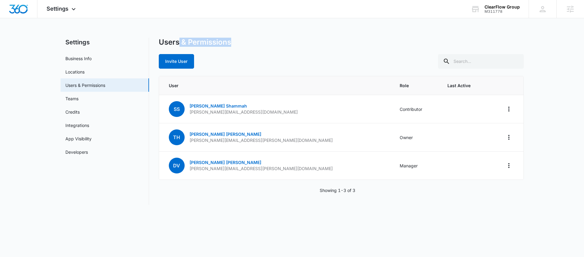
drag, startPoint x: 180, startPoint y: 45, endPoint x: 317, endPoint y: 45, distance: 137.5
click at [317, 45] on div "Users & Permissions" at bounding box center [341, 42] width 365 height 9
click at [198, 106] on link "Sam Shammah" at bounding box center [217, 105] width 57 height 5
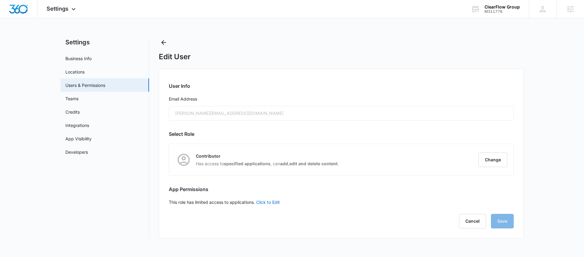
checkbox input "false"
drag, startPoint x: 175, startPoint y: 189, endPoint x: 306, endPoint y: 210, distance: 132.2
click at [306, 210] on div "User Info Email Address sam@clearerbydesign.com Select Role Contributor Has acc…" at bounding box center [341, 154] width 365 height 170
click at [272, 201] on link "Click to Edit" at bounding box center [268, 202] width 24 height 5
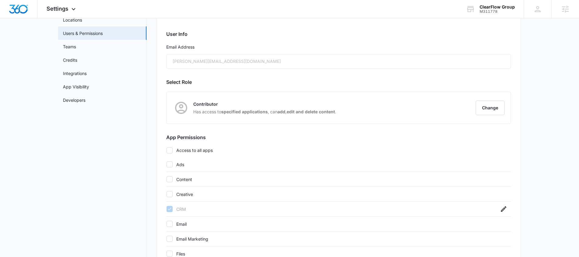
scroll to position [119, 0]
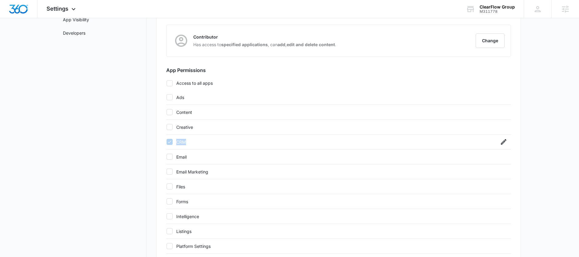
drag, startPoint x: 193, startPoint y: 142, endPoint x: 168, endPoint y: 142, distance: 24.9
click at [168, 142] on label "CRM" at bounding box center [332, 142] width 333 height 6
click at [156, 158] on div "Settings Business Info Locations Users & Permissions Teams Credits Integrations…" at bounding box center [289, 139] width 463 height 443
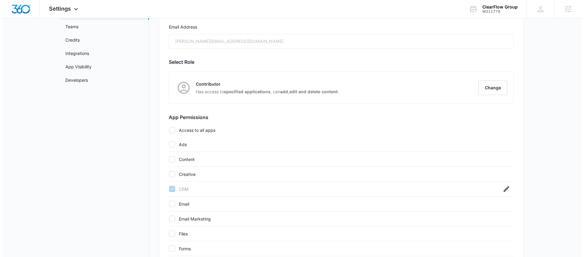
scroll to position [0, 0]
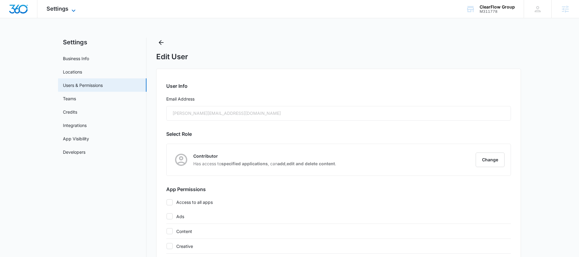
click at [59, 10] on span "Settings" at bounding box center [58, 8] width 22 height 6
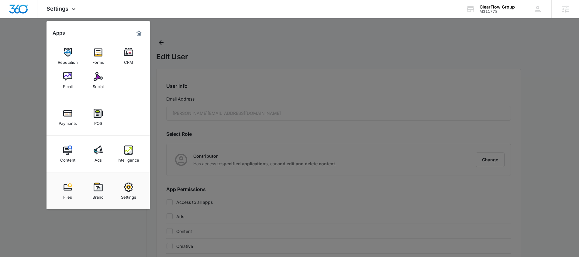
click at [174, 42] on div at bounding box center [289, 128] width 579 height 257
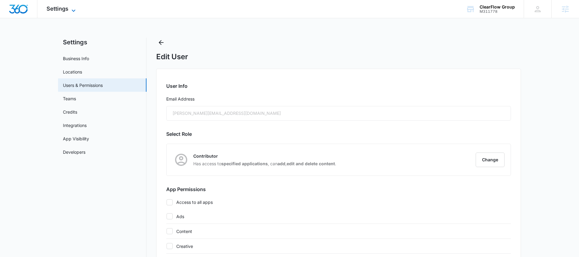
click at [56, 9] on span "Settings" at bounding box center [58, 8] width 22 height 6
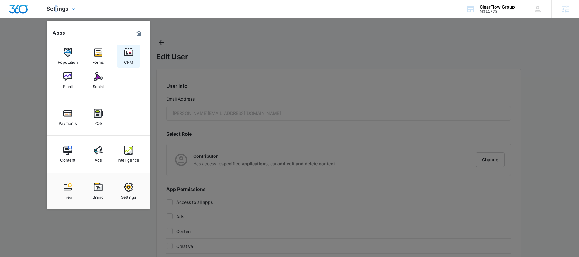
click at [129, 67] on link "CRM" at bounding box center [128, 56] width 23 height 23
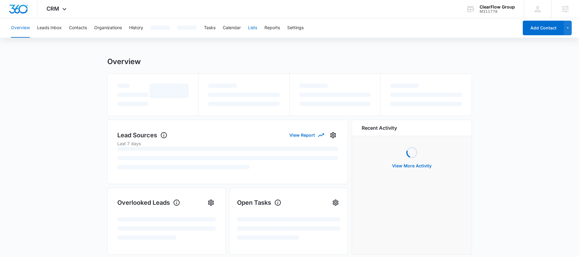
click at [256, 30] on button "Lists" at bounding box center [252, 27] width 9 height 19
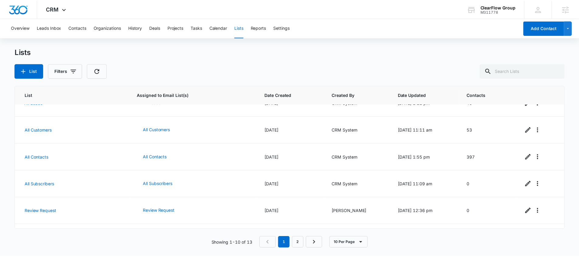
scroll to position [146, 0]
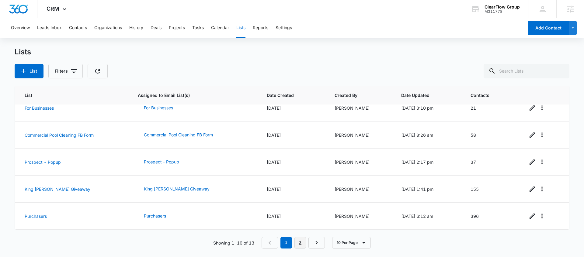
click at [301, 244] on link "2" at bounding box center [300, 243] width 12 height 12
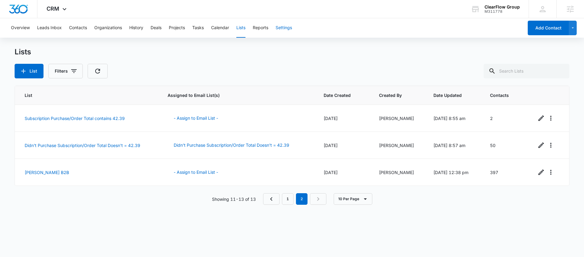
click at [285, 30] on button "Settings" at bounding box center [284, 27] width 16 height 19
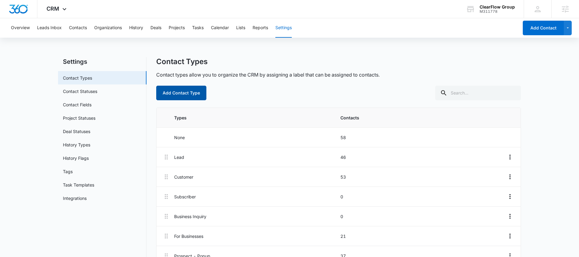
click at [190, 95] on button "Add Contact Type" at bounding box center [181, 93] width 50 height 15
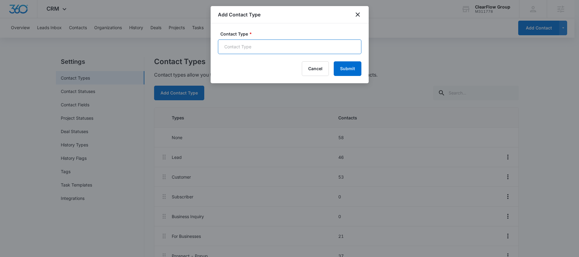
click at [259, 44] on input "Contact Type *" at bounding box center [290, 47] width 144 height 15
type input "[PERSON_NAME] B2B"
click at [362, 71] on div "Contact Type * Sam B2B Cancel Submit" at bounding box center [290, 53] width 158 height 60
click at [360, 68] on button "Submit" at bounding box center [348, 68] width 28 height 15
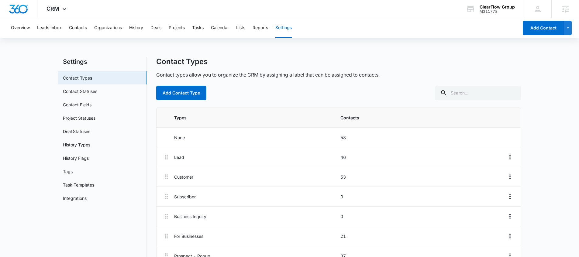
click at [248, 28] on div "Overview Leads Inbox Contacts Organizations History Deals Projects Tasks Calend…" at bounding box center [263, 27] width 512 height 19
click at [247, 28] on div "Overview Leads Inbox Contacts Organizations History Deals Projects Tasks Calend…" at bounding box center [263, 27] width 512 height 19
click at [243, 30] on button "Lists" at bounding box center [240, 27] width 9 height 19
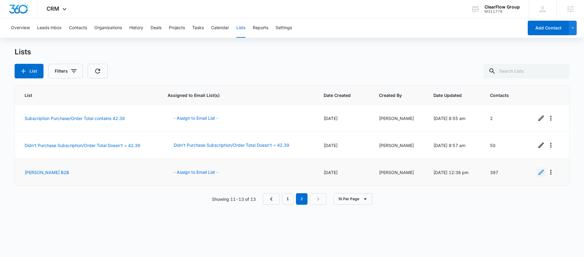
click at [538, 173] on icon "Edit" at bounding box center [540, 172] width 5 height 5
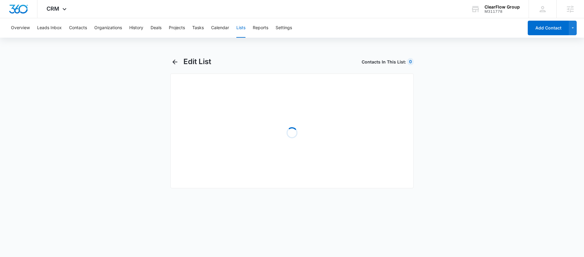
select select "31"
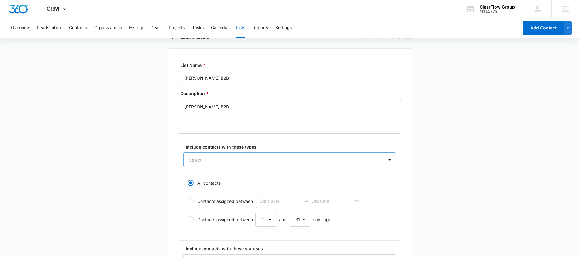
click at [200, 167] on div "Select" at bounding box center [289, 160] width 213 height 15
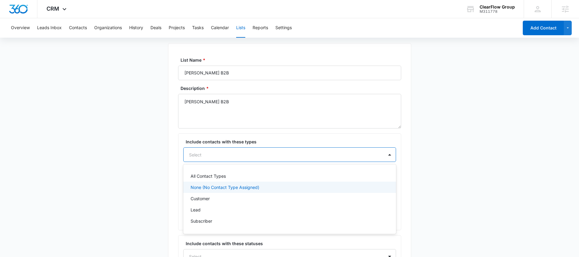
scroll to position [33, 0]
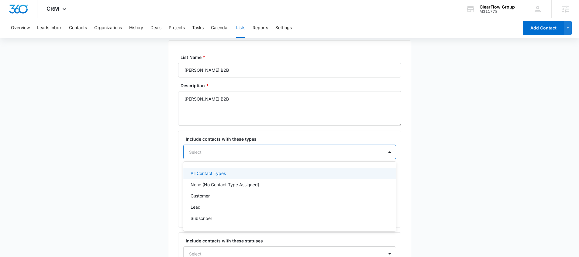
click at [217, 177] on div "All Contact Types" at bounding box center [289, 173] width 213 height 11
type input "sa"
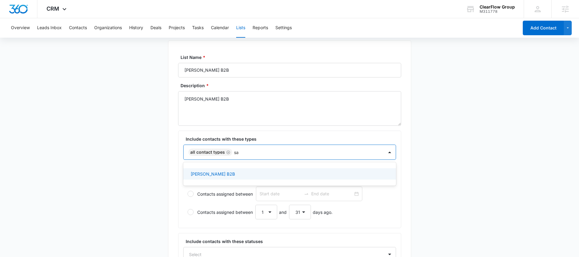
click at [244, 178] on div "[PERSON_NAME] B2B" at bounding box center [289, 174] width 213 height 11
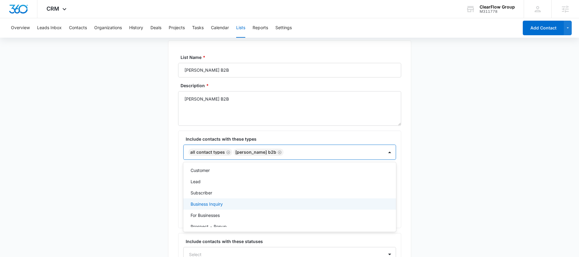
scroll to position [50, 0]
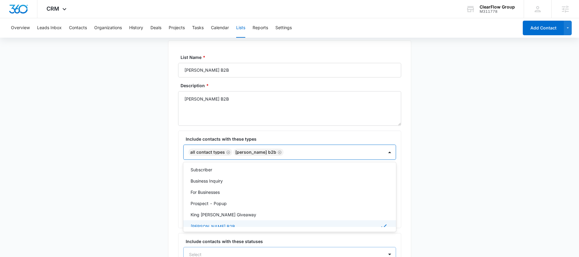
click at [210, 247] on div "Include contacts with these statuses Select" at bounding box center [289, 249] width 213 height 23
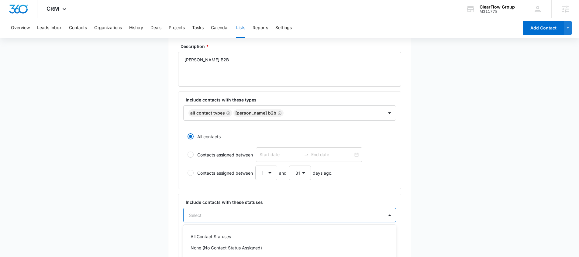
scroll to position [134, 0]
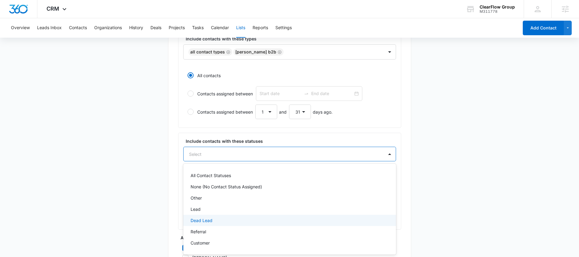
click at [198, 162] on div "Dead Lead, 5 of 7. 7 results available. Use Up and Down to choose options, pres…" at bounding box center [289, 154] width 213 height 15
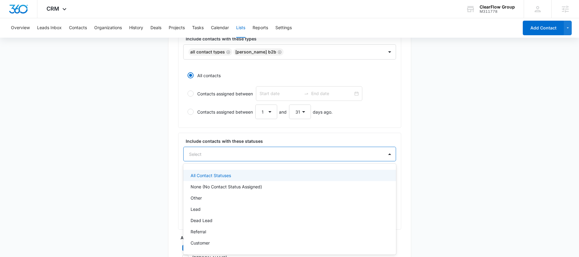
click at [209, 175] on p "All Contact Statuses" at bounding box center [211, 175] width 40 height 6
click at [172, 180] on div "List Name * Sam B2B Description * Sam B2B Include contacts with these types All…" at bounding box center [289, 150] width 243 height 423
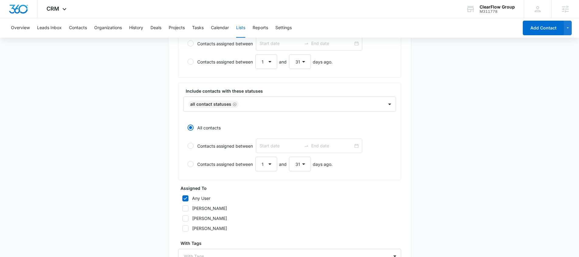
scroll to position [246, 0]
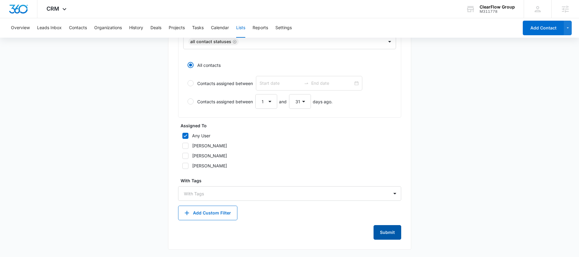
click at [381, 229] on button "Submit" at bounding box center [388, 232] width 28 height 15
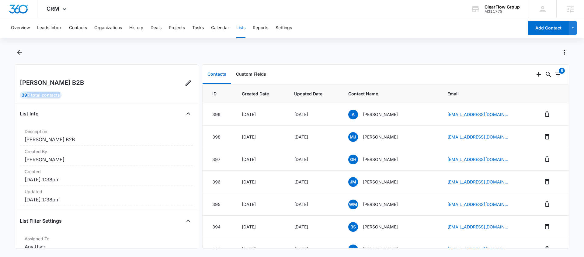
drag, startPoint x: 27, startPoint y: 96, endPoint x: 60, endPoint y: 96, distance: 32.9
click at [65, 95] on div "397 Total Contacts" at bounding box center [106, 95] width 173 height 7
click at [19, 53] on icon "Back" at bounding box center [19, 52] width 7 height 7
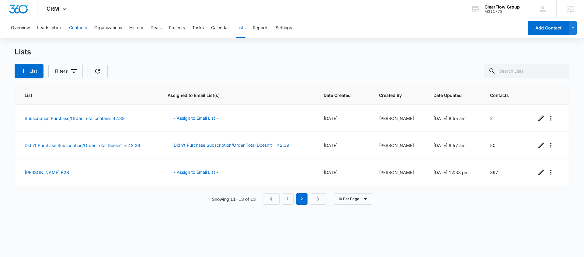
click at [82, 31] on button "Contacts" at bounding box center [78, 27] width 18 height 19
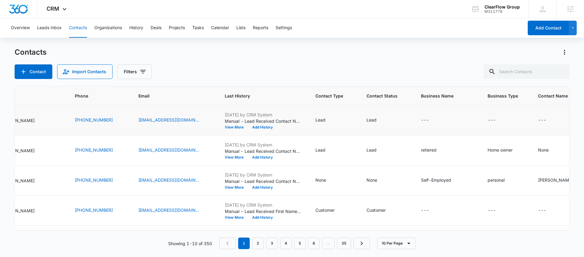
scroll to position [0, 92]
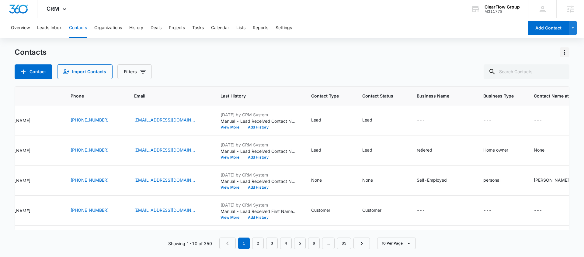
click at [568, 55] on icon "Actions" at bounding box center [564, 52] width 7 height 7
click at [546, 70] on div "Choose Columns" at bounding box center [534, 69] width 40 height 4
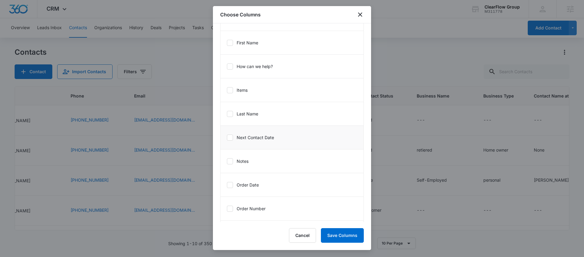
scroll to position [458, 0]
click at [262, 92] on li "Last Name" at bounding box center [292, 89] width 143 height 24
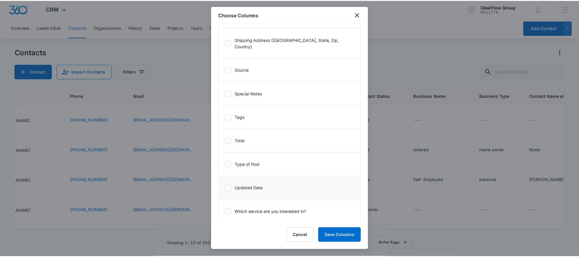
scroll to position [832, 0]
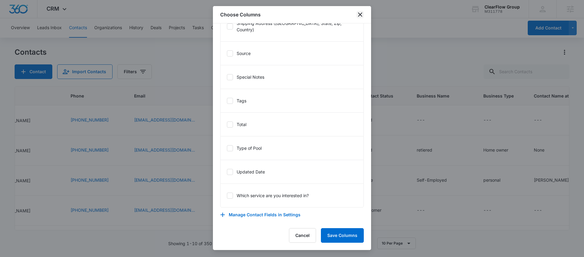
click at [361, 15] on icon "close" at bounding box center [359, 14] width 7 height 7
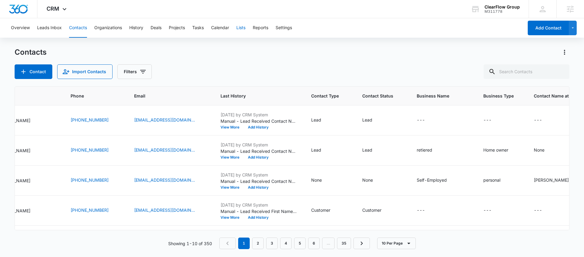
click at [241, 28] on button "Lists" at bounding box center [240, 27] width 9 height 19
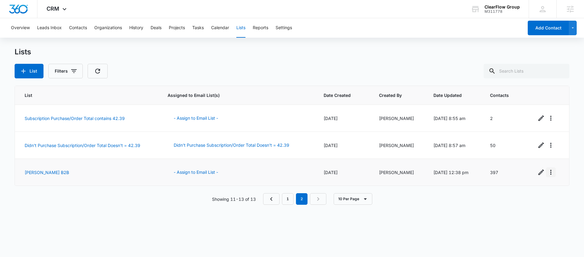
click at [546, 176] on button "Overflow Menu" at bounding box center [551, 173] width 10 height 10
click at [538, 172] on icon "Edit" at bounding box center [540, 172] width 7 height 7
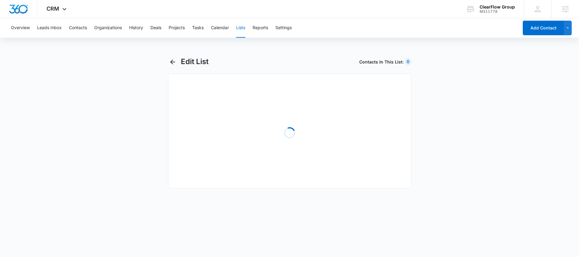
select select "31"
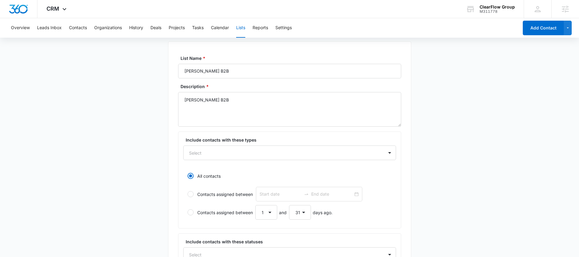
click at [157, 191] on main "Edit List Contacts In This List : 0 List Name * Sam B2B Description * Sam B2B I…" at bounding box center [289, 247] width 579 height 445
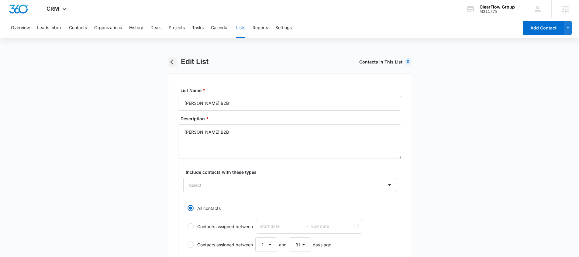
click at [170, 63] on icon "button" at bounding box center [172, 61] width 7 height 7
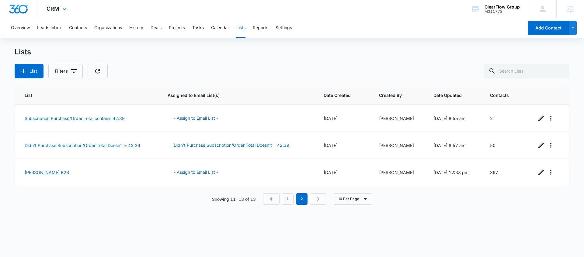
click at [26, 8] on img "Dashboard" at bounding box center [18, 9] width 19 height 9
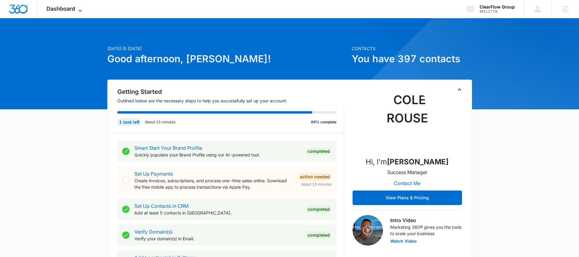
click at [72, 8] on span "Dashboard" at bounding box center [61, 8] width 29 height 6
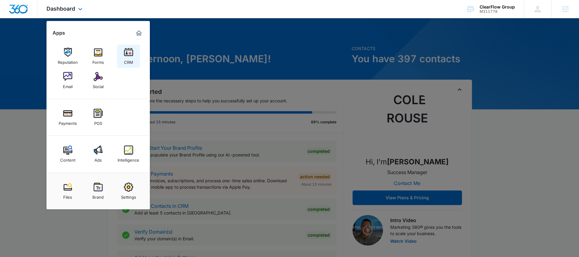
click at [121, 59] on link "CRM" at bounding box center [128, 56] width 23 height 23
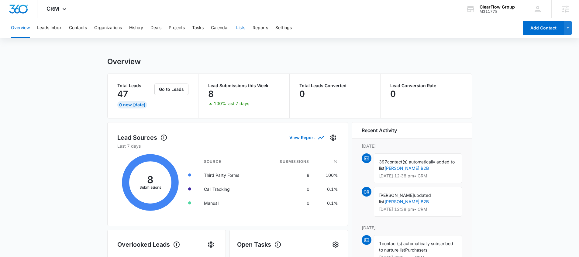
click at [243, 30] on button "Lists" at bounding box center [240, 27] width 9 height 19
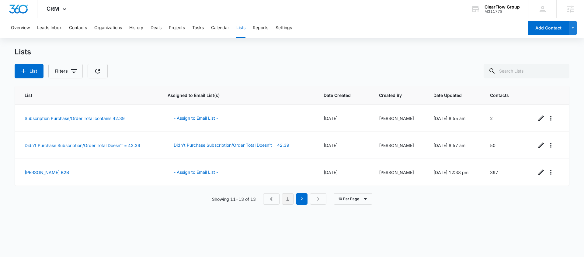
click at [290, 202] on link "1" at bounding box center [288, 199] width 12 height 12
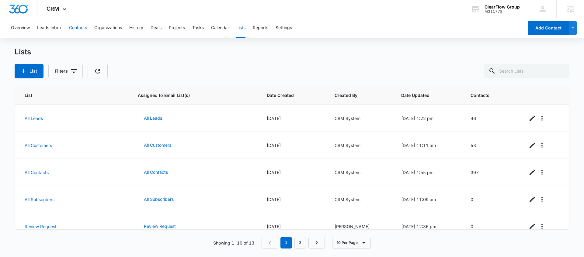
click at [84, 32] on button "Contacts" at bounding box center [78, 27] width 18 height 19
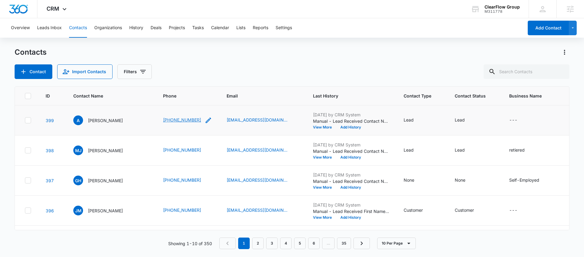
click at [165, 119] on link "(203) 257-1518" at bounding box center [182, 120] width 38 height 6
drag, startPoint x: 146, startPoint y: 121, endPoint x: 150, endPoint y: 123, distance: 4.6
click at [156, 123] on td "(203) 257-1518" at bounding box center [188, 121] width 64 height 30
click at [91, 120] on p "Ana" at bounding box center [105, 120] width 35 height 6
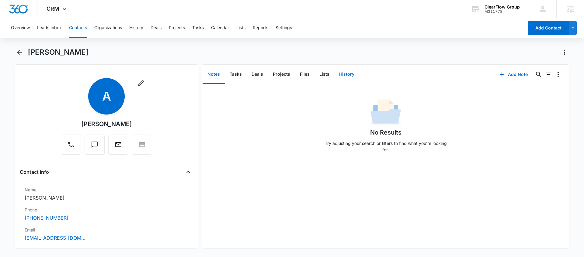
click at [347, 75] on button "History" at bounding box center [346, 74] width 25 height 19
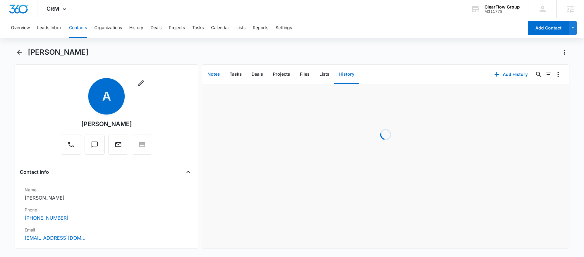
click at [218, 75] on button "Notes" at bounding box center [214, 74] width 22 height 19
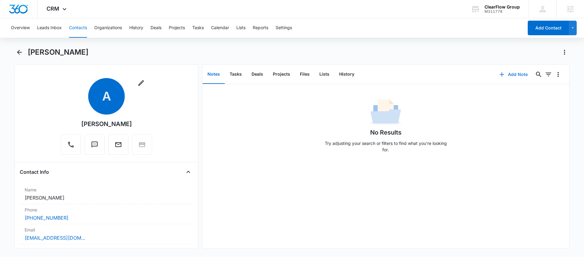
click at [504, 73] on button "Add Note" at bounding box center [513, 74] width 40 height 15
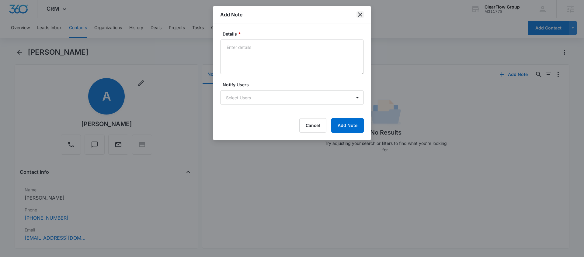
click at [363, 15] on icon "close" at bounding box center [359, 14] width 7 height 7
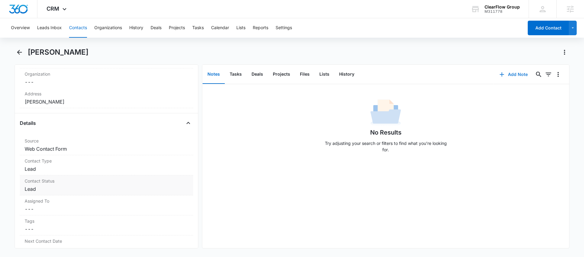
scroll to position [207, 0]
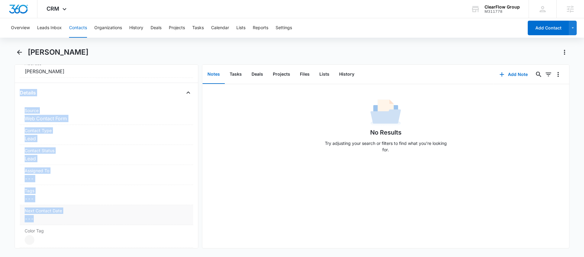
drag, startPoint x: 20, startPoint y: 92, endPoint x: 84, endPoint y: 223, distance: 145.8
click at [84, 223] on div "Details Source Cancel Save Changes Web Contact Form Contact Type Cancel Save Ch…" at bounding box center [106, 197] width 173 height 219
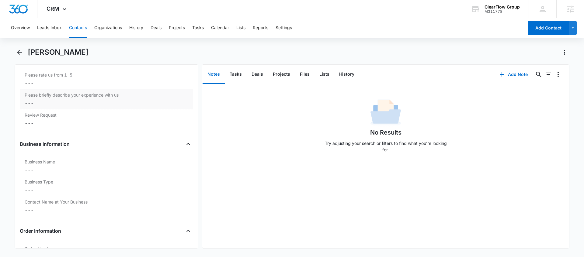
scroll to position [716, 0]
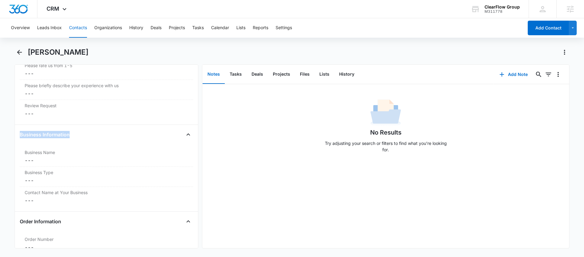
drag, startPoint x: 20, startPoint y: 134, endPoint x: 89, endPoint y: 207, distance: 100.1
click at [89, 207] on div "Business Information Business Name Cancel Save Changes --- Business Type Cancel…" at bounding box center [106, 171] width 173 height 82
click at [7, 179] on main "Ana Remove A Ana Contact Info Name Cancel Save Changes Ana Phone Cancel Save Ch…" at bounding box center [292, 151] width 584 height 209
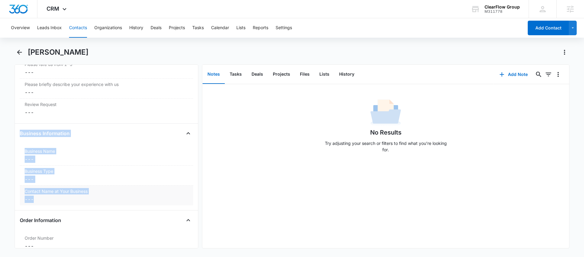
drag, startPoint x: 64, startPoint y: 151, endPoint x: 98, endPoint y: 204, distance: 62.9
click at [98, 204] on div "Business Information Business Name Cancel Save Changes --- Business Type Cancel…" at bounding box center [106, 170] width 173 height 82
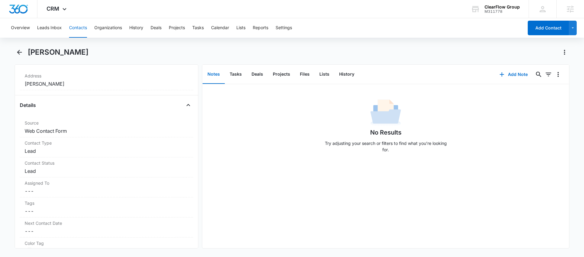
scroll to position [0, 0]
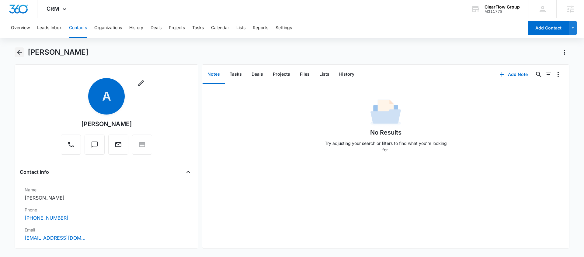
click at [19, 53] on icon "Back" at bounding box center [19, 52] width 7 height 7
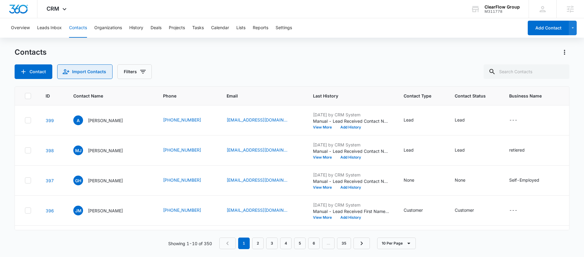
click at [74, 69] on button "Import Contacts" at bounding box center [84, 71] width 55 height 15
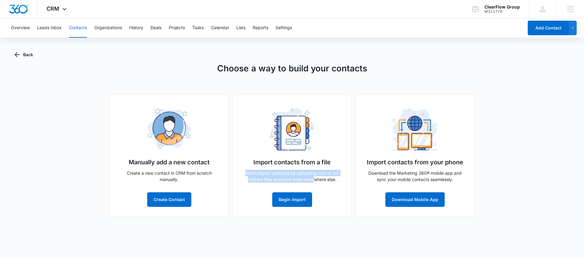
drag, startPoint x: 315, startPoint y: 177, endPoint x: 266, endPoint y: 172, distance: 48.9
click at [262, 168] on div "Import contacts from a file Batch import contacts by uploading .csv or .txt con…" at bounding box center [291, 155] width 119 height 123
click at [283, 198] on button "Begin Import" at bounding box center [292, 200] width 40 height 15
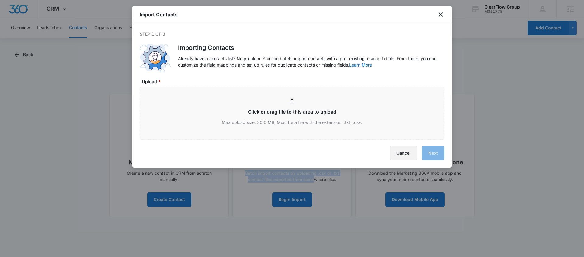
click at [402, 158] on button "Cancel" at bounding box center [403, 153] width 27 height 15
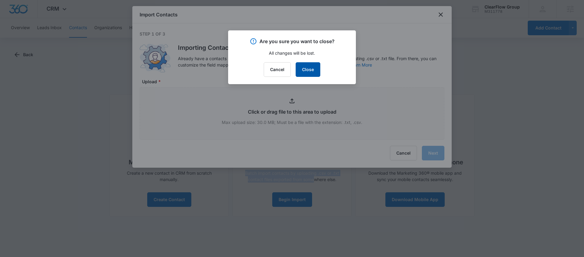
click at [301, 73] on button "Close" at bounding box center [308, 69] width 25 height 15
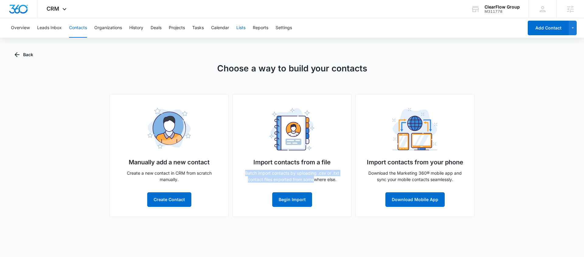
click at [238, 33] on button "Lists" at bounding box center [240, 27] width 9 height 19
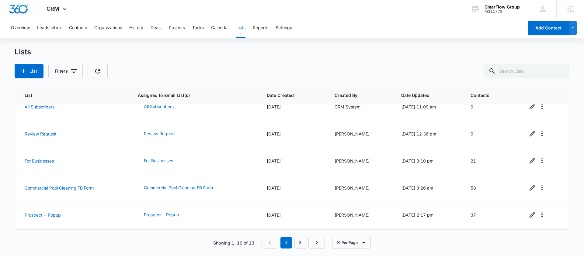
scroll to position [146, 0]
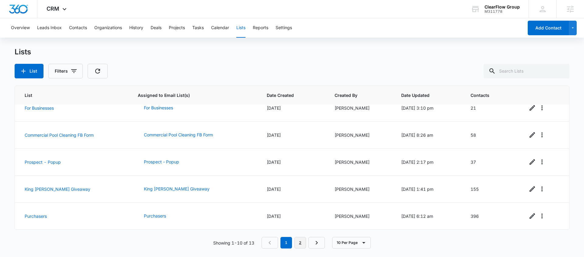
click at [301, 241] on link "2" at bounding box center [300, 243] width 12 height 12
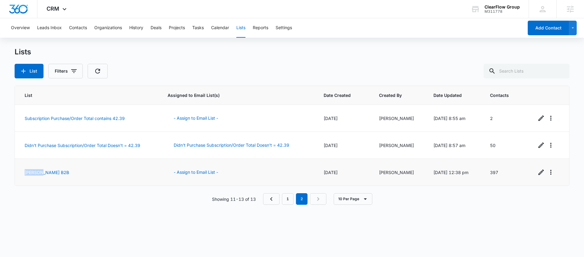
drag, startPoint x: 18, startPoint y: 174, endPoint x: 58, endPoint y: 176, distance: 39.6
click at [58, 176] on td "[PERSON_NAME] B2B" at bounding box center [87, 172] width 145 height 27
click at [287, 199] on link "1" at bounding box center [288, 199] width 12 height 12
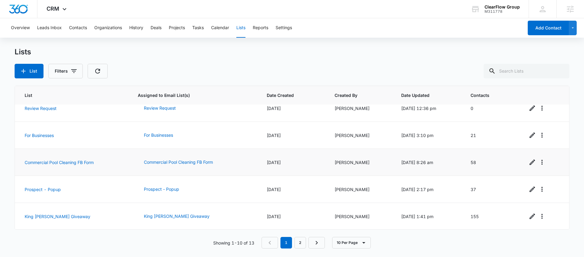
scroll to position [121, 0]
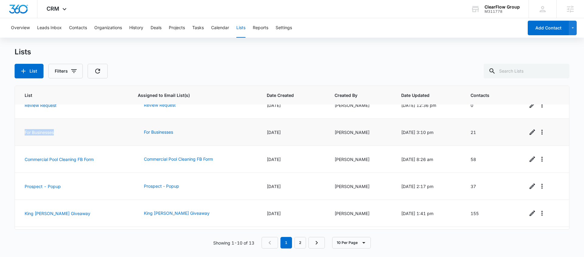
drag, startPoint x: 21, startPoint y: 134, endPoint x: 68, endPoint y: 134, distance: 47.1
click at [68, 134] on td "For Businesses" at bounding box center [73, 132] width 116 height 27
drag, startPoint x: 20, startPoint y: 154, endPoint x: 102, endPoint y: 163, distance: 82.0
click at [102, 163] on td "Commercial Pool Cleaning FB Form" at bounding box center [73, 159] width 116 height 27
drag, startPoint x: 480, startPoint y: 161, endPoint x: 472, endPoint y: 161, distance: 7.9
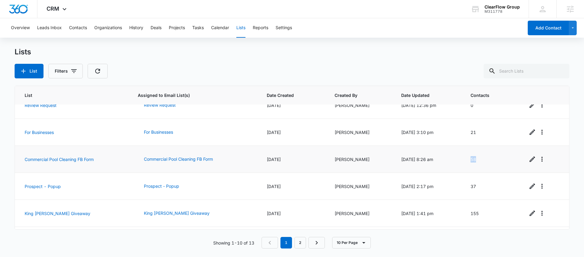
click at [472, 161] on td "58" at bounding box center [491, 159] width 57 height 27
drag, startPoint x: 471, startPoint y: 134, endPoint x: 466, endPoint y: 134, distance: 5.5
click at [466, 134] on td "21" at bounding box center [491, 132] width 57 height 27
drag, startPoint x: 481, startPoint y: 162, endPoint x: 473, endPoint y: 161, distance: 7.7
click at [473, 161] on td "58" at bounding box center [491, 159] width 57 height 27
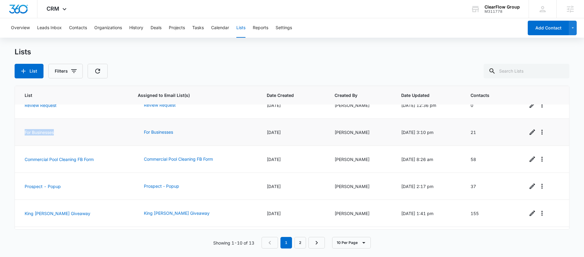
drag, startPoint x: 23, startPoint y: 134, endPoint x: 75, endPoint y: 132, distance: 52.7
click at [75, 132] on td "For Businesses" at bounding box center [73, 132] width 116 height 27
drag, startPoint x: 479, startPoint y: 159, endPoint x: 481, endPoint y: 141, distance: 19.0
click at [465, 159] on td "58" at bounding box center [491, 159] width 57 height 27
drag, startPoint x: 480, startPoint y: 132, endPoint x: 467, endPoint y: 132, distance: 12.8
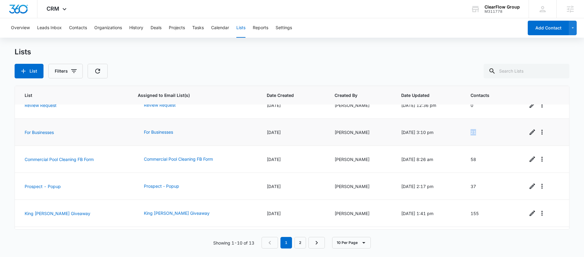
click at [467, 132] on td "21" at bounding box center [491, 132] width 57 height 27
drag, startPoint x: 480, startPoint y: 158, endPoint x: 469, endPoint y: 147, distance: 15.5
click at [469, 148] on td "58" at bounding box center [491, 159] width 57 height 27
drag, startPoint x: 476, startPoint y: 133, endPoint x: 472, endPoint y: 133, distance: 4.3
click at [472, 133] on td "21" at bounding box center [491, 132] width 57 height 27
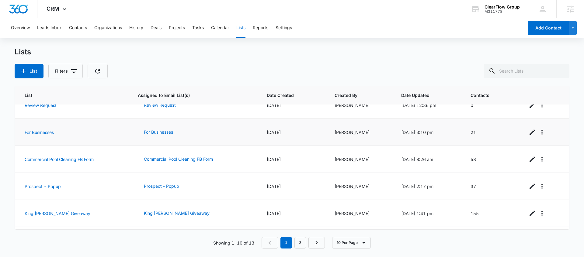
click at [472, 133] on td "21" at bounding box center [491, 132] width 57 height 27
drag, startPoint x: 481, startPoint y: 133, endPoint x: 471, endPoint y: 134, distance: 9.8
click at [471, 134] on td "21" at bounding box center [491, 132] width 57 height 27
drag, startPoint x: 483, startPoint y: 160, endPoint x: 472, endPoint y: 147, distance: 17.1
click at [470, 158] on td "58" at bounding box center [491, 159] width 57 height 27
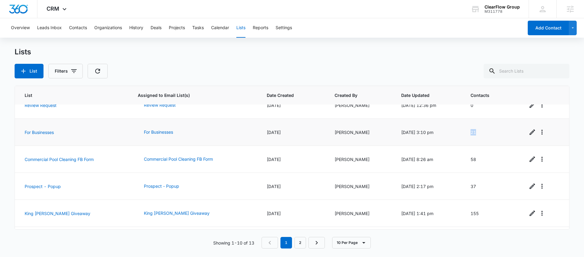
drag, startPoint x: 481, startPoint y: 134, endPoint x: 466, endPoint y: 135, distance: 15.6
click at [466, 135] on td "21" at bounding box center [491, 132] width 57 height 27
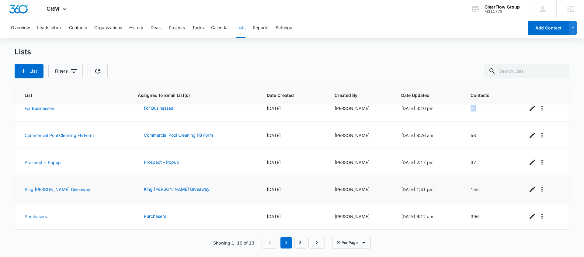
scroll to position [146, 0]
click at [115, 238] on div "Showing 1-10 of 13 1 2 10 Per Page" at bounding box center [292, 243] width 555 height 12
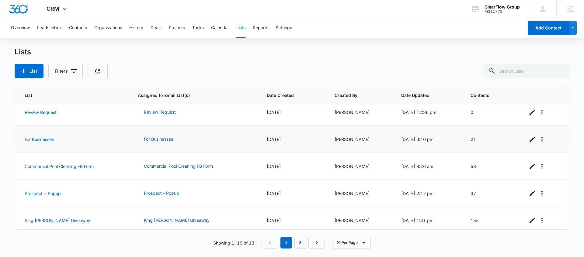
scroll to position [108, 0]
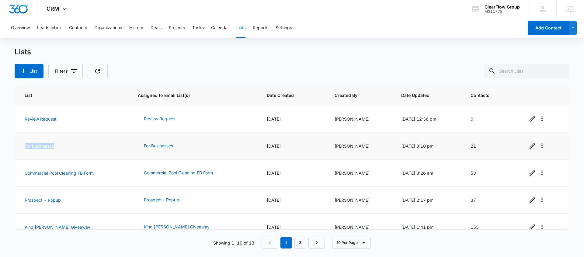
drag, startPoint x: 19, startPoint y: 140, endPoint x: 57, endPoint y: 144, distance: 37.6
click at [54, 143] on td "For Businesses" at bounding box center [73, 146] width 116 height 27
drag, startPoint x: 471, startPoint y: 148, endPoint x: 467, endPoint y: 148, distance: 4.3
click at [467, 148] on td "21" at bounding box center [491, 146] width 57 height 27
drag, startPoint x: 19, startPoint y: 170, endPoint x: 101, endPoint y: 176, distance: 83.0
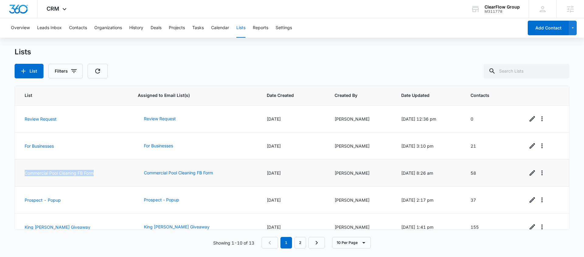
click at [101, 176] on td "Commercial Pool Cleaning FB Form" at bounding box center [73, 173] width 116 height 27
click at [13, 138] on main "Lists List Filters List Assigned to Email List(s) Date Created Created By Date …" at bounding box center [292, 151] width 584 height 209
drag, startPoint x: 11, startPoint y: 51, endPoint x: 40, endPoint y: 54, distance: 29.9
click at [40, 54] on main "Lists List Filters List Assigned to Email List(s) Date Created Created By Date …" at bounding box center [292, 151] width 584 height 209
click at [40, 54] on div "Lists" at bounding box center [292, 51] width 555 height 9
